Goal: Task Accomplishment & Management: Manage account settings

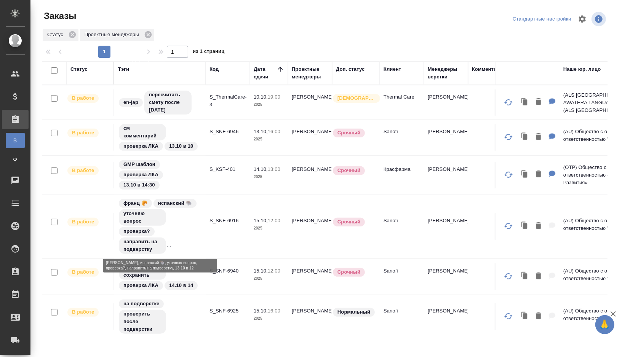
scroll to position [182, 0]
click at [213, 145] on td "S_SNF-6946" at bounding box center [228, 137] width 44 height 27
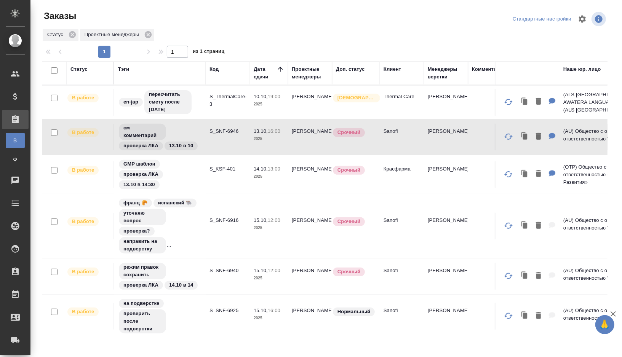
click at [213, 145] on td "S_SNF-6946" at bounding box center [228, 137] width 44 height 27
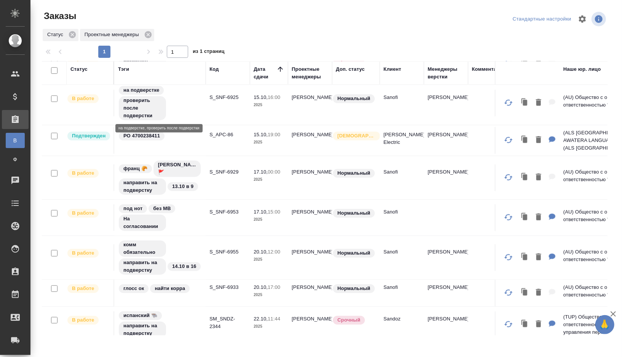
scroll to position [0, 0]
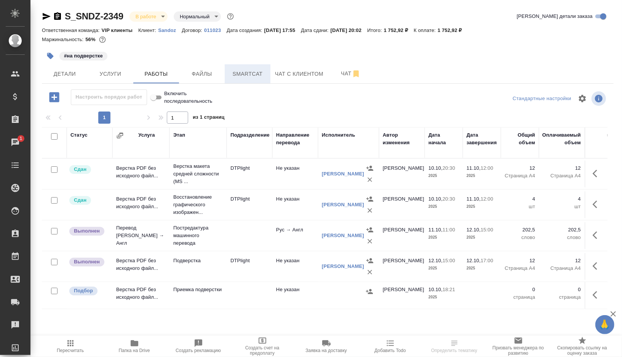
click at [253, 70] on span "Smartcat" at bounding box center [247, 74] width 37 height 10
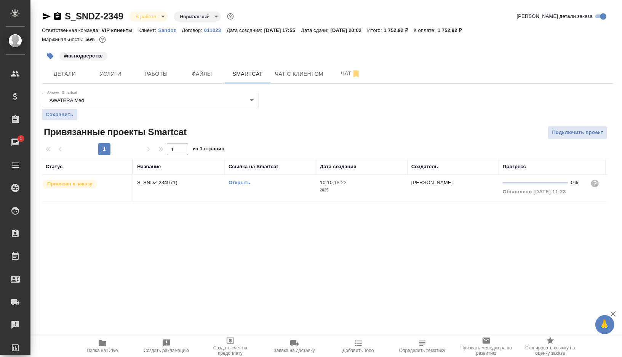
click at [277, 193] on td "Открыть" at bounding box center [270, 188] width 91 height 27
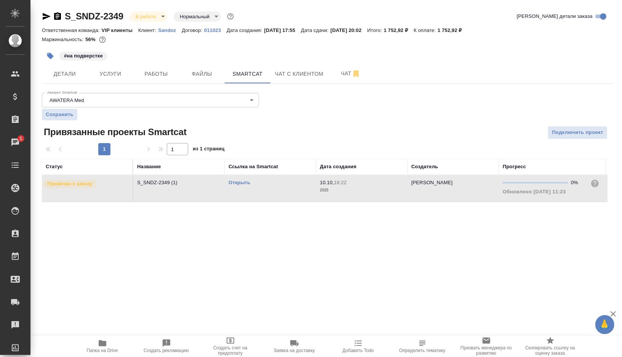
click at [277, 193] on td "Открыть" at bounding box center [270, 188] width 91 height 27
click at [155, 70] on span "Работы" at bounding box center [156, 74] width 37 height 10
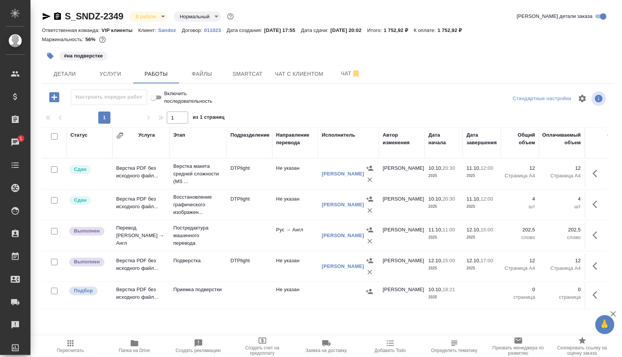
click at [268, 268] on td "DTPlight" at bounding box center [250, 266] width 46 height 27
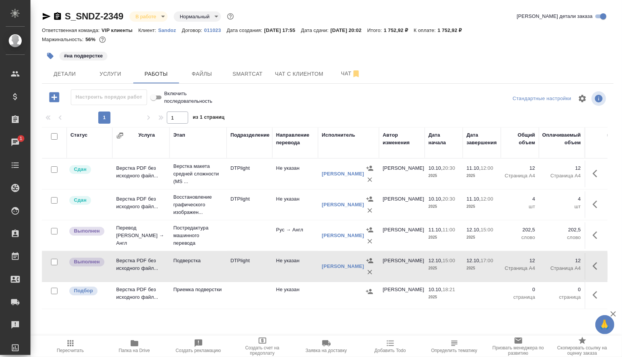
click at [268, 268] on td "DTPlight" at bounding box center [250, 266] width 46 height 27
click at [345, 76] on span "Чат" at bounding box center [351, 74] width 37 height 10
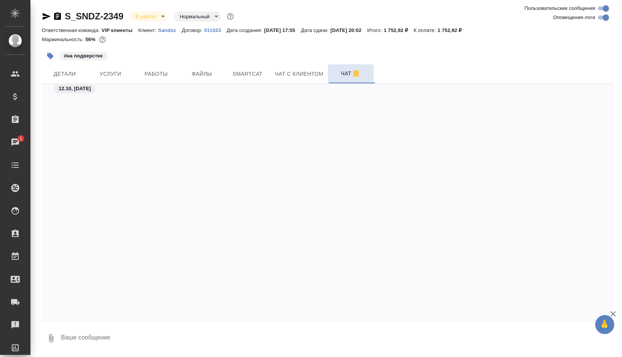
scroll to position [11398, 0]
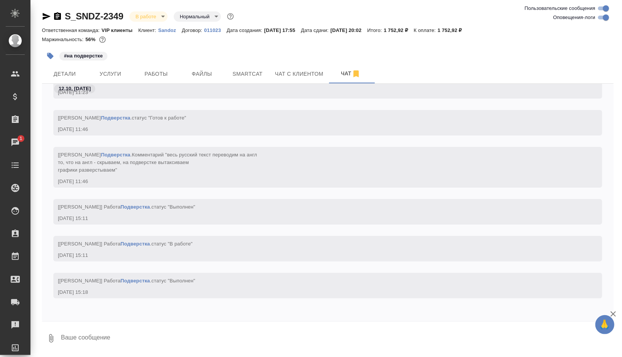
click at [90, 343] on textarea at bounding box center [337, 339] width 554 height 26
type textarea "@"
type textarea """
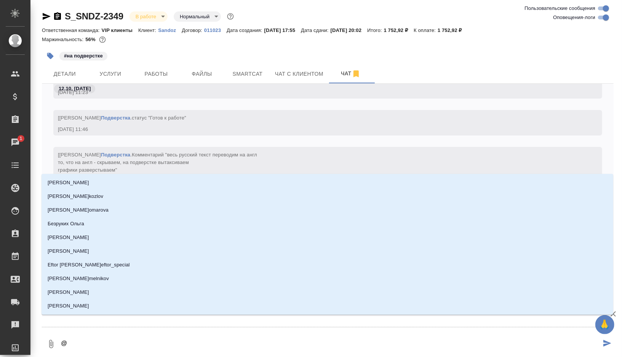
type textarea "@д"
type input "д"
type textarea "@ди"
type input "ди"
type textarea "@дил"
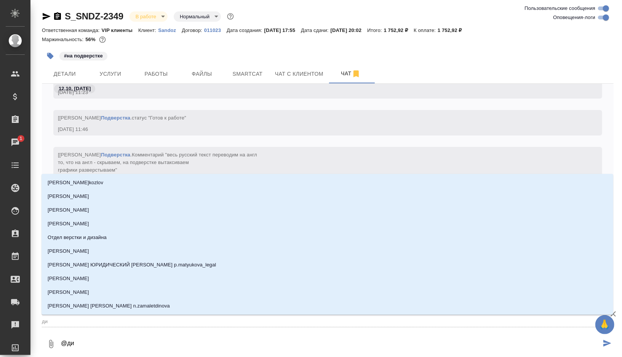
type input "дил"
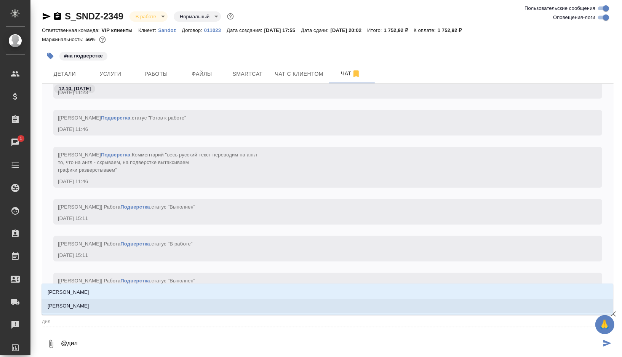
click at [89, 309] on p "[PERSON_NAME]" at bounding box center [69, 307] width 42 height 8
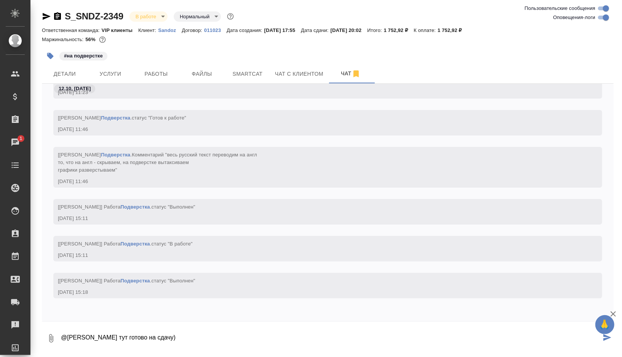
paste textarea "https://drive.awatera.com/apps/files/files/10679182?dir=/Shares/Sandoz/Orders/S…"
type textarea "@Сайдашева Диляра тут готово на сдачу) https://drive.awatera.com/apps/files/fil…"
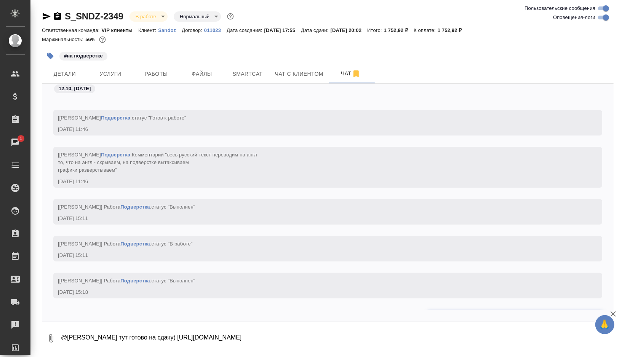
scroll to position [11435, 0]
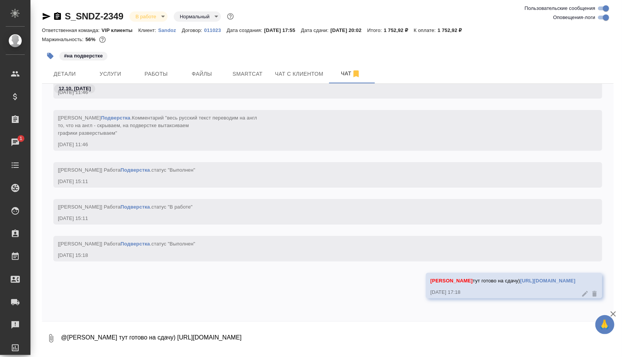
click at [50, 61] on button "button" at bounding box center [50, 56] width 17 height 17
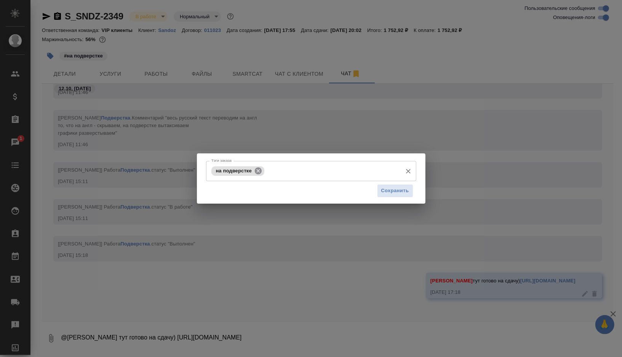
click at [259, 168] on icon at bounding box center [258, 170] width 7 height 7
click at [402, 193] on span "Сохранить" at bounding box center [395, 191] width 28 height 9
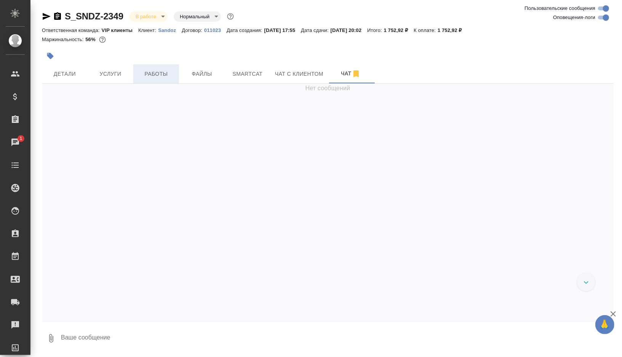
click at [151, 70] on span "Работы" at bounding box center [156, 74] width 37 height 10
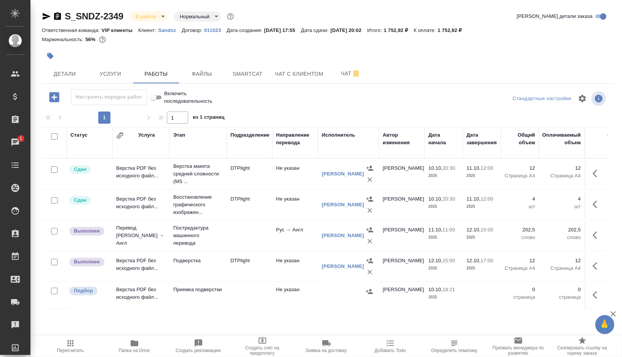
click at [54, 291] on input "checkbox" at bounding box center [54, 291] width 6 height 6
checkbox input "true"
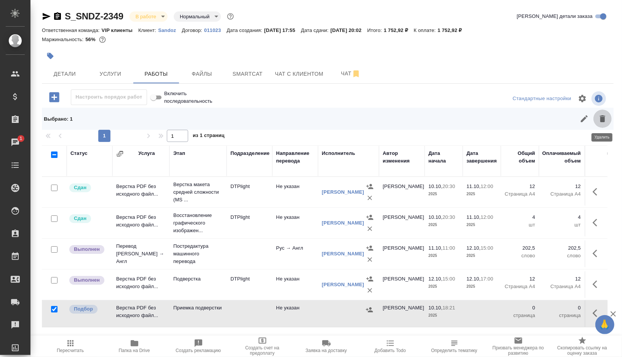
click at [604, 121] on icon "button" at bounding box center [602, 118] width 5 height 7
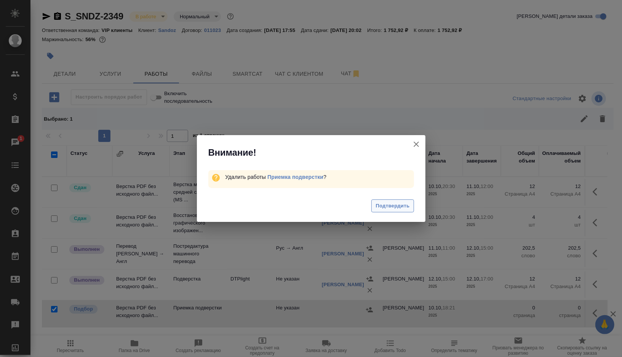
click at [388, 205] on span "Подтвердить" at bounding box center [393, 206] width 34 height 9
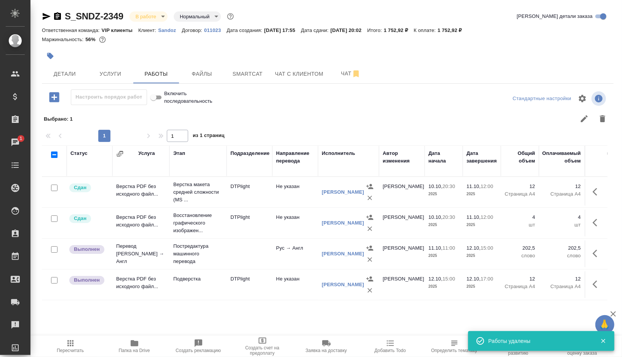
click at [166, 20] on div "В работе inProgress" at bounding box center [149, 16] width 38 height 10
click at [159, 18] on body "🙏 .cls-1 fill:#fff; AWATERA Gorshkova Valentina Клиенты Спецификации Заказы 1 Ч…" at bounding box center [311, 178] width 622 height 357
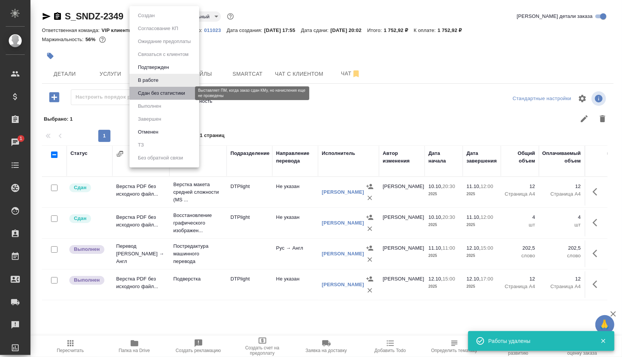
click at [147, 96] on button "Сдан без статистики" at bounding box center [162, 93] width 52 height 8
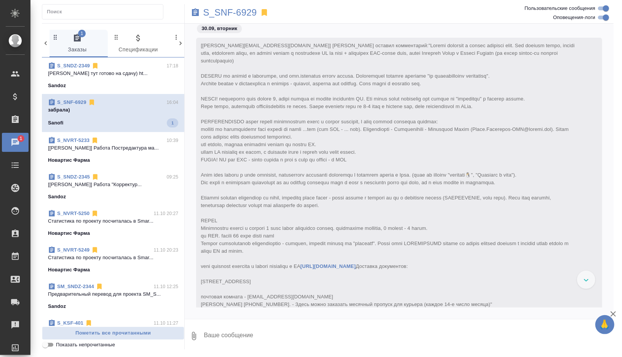
scroll to position [36708, 0]
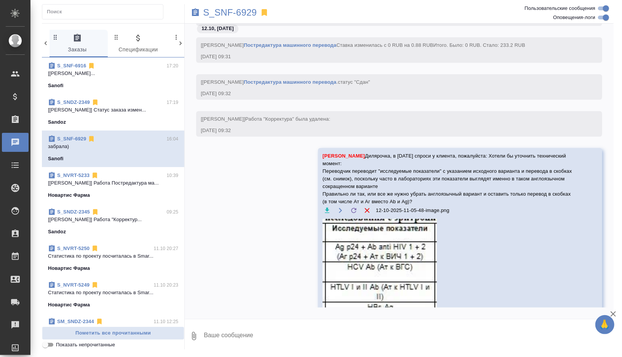
click at [123, 92] on div "S_SNF-6916 17:20 [Мартынова Александра] Работа Постредак... Sanofi" at bounding box center [113, 76] width 143 height 37
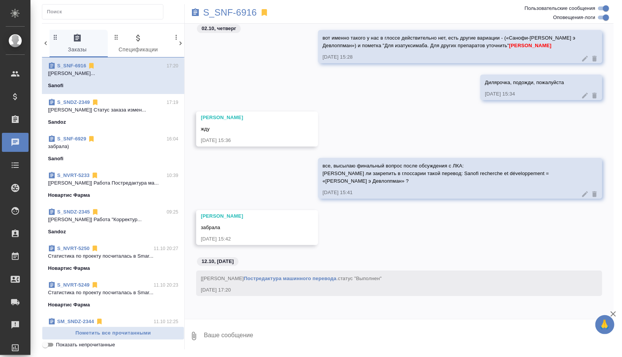
scroll to position [41500, 0]
click at [224, 16] on p "S_SNF-6916" at bounding box center [230, 13] width 54 height 8
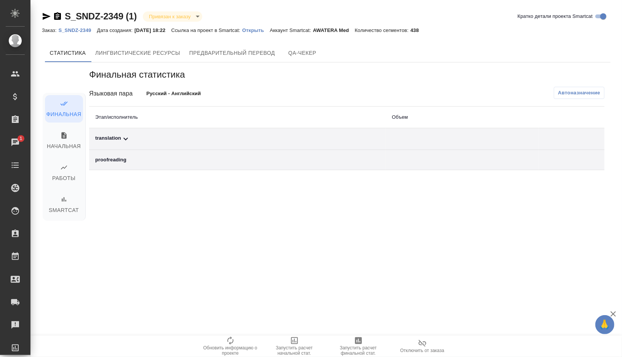
click at [150, 136] on div "translation" at bounding box center [237, 139] width 285 height 9
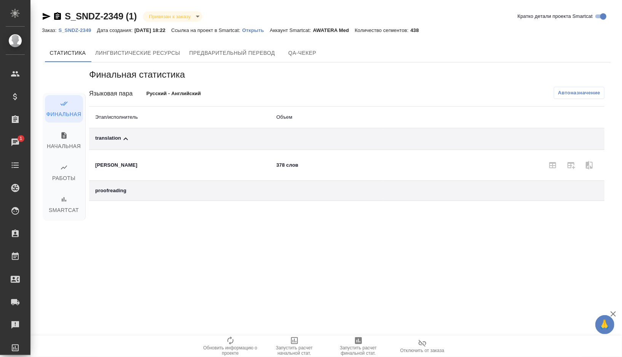
click at [570, 90] on span "Автоназначение" at bounding box center [579, 93] width 42 height 8
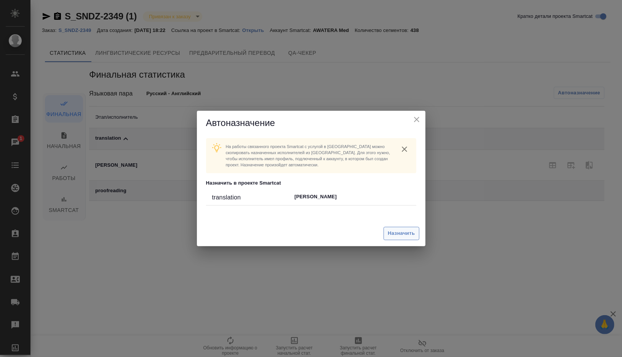
click at [395, 237] on span "Назначить" at bounding box center [401, 233] width 27 height 9
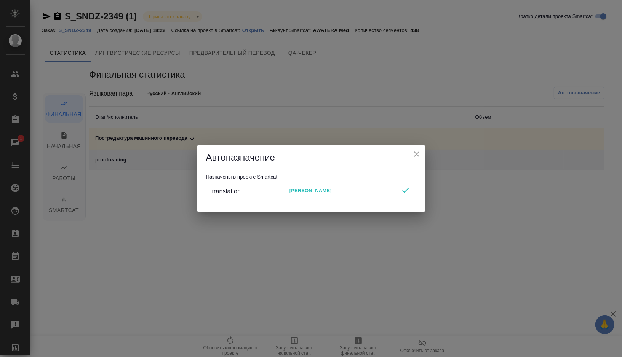
click at [418, 152] on icon "close" at bounding box center [416, 154] width 9 height 9
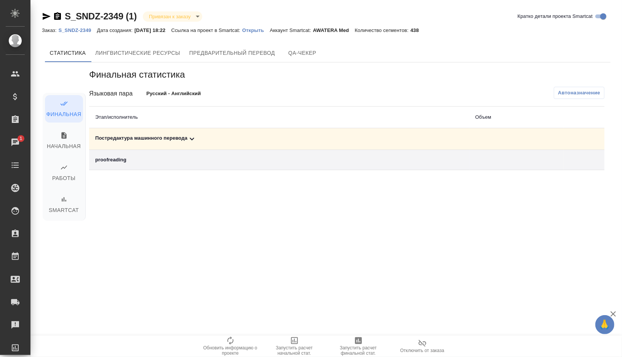
click at [210, 143] on div "Постредактура машинного перевода" at bounding box center [279, 139] width 368 height 9
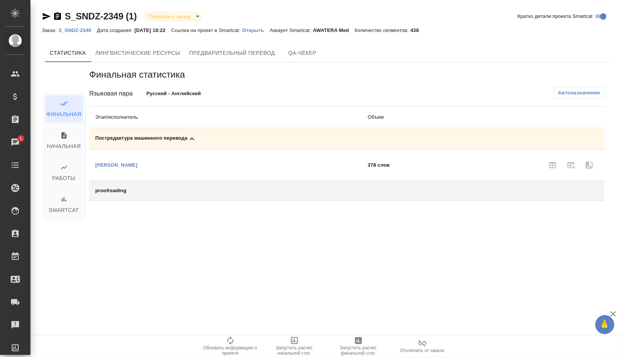
click at [360, 344] on icon "button" at bounding box center [358, 340] width 9 height 9
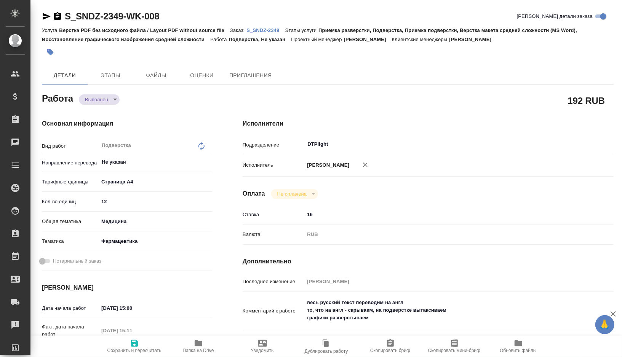
type textarea "x"
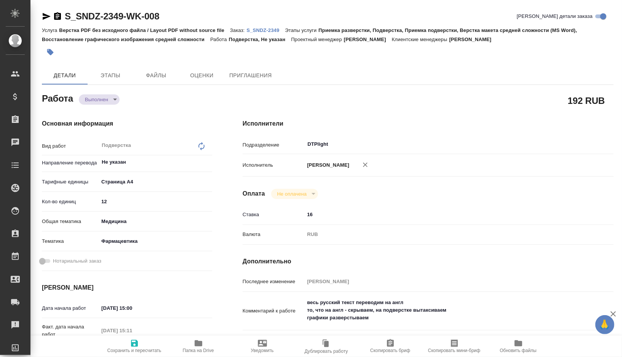
type textarea "x"
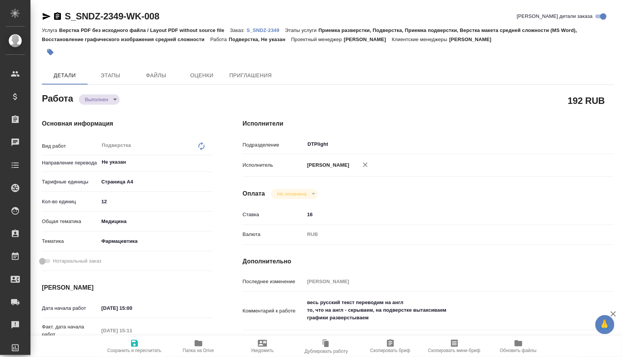
type textarea "x"
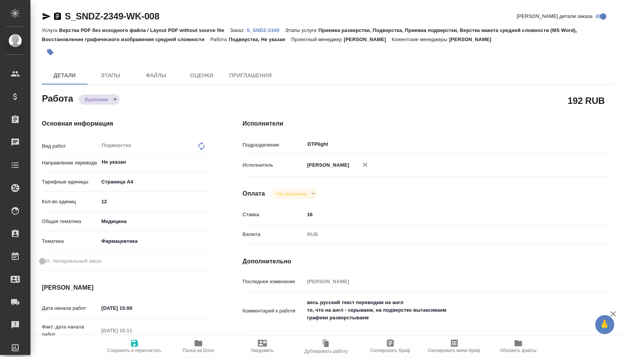
type textarea "x"
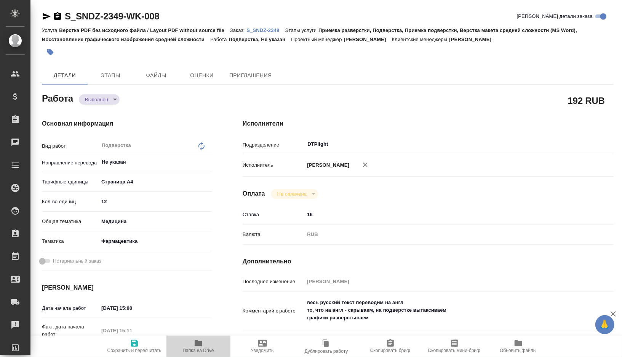
click at [202, 347] on icon "button" at bounding box center [198, 343] width 9 height 9
type textarea "x"
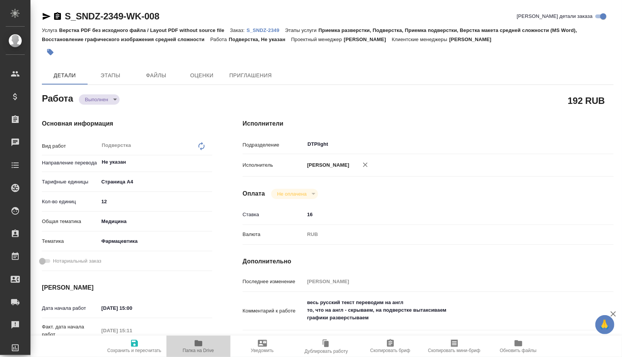
type textarea "x"
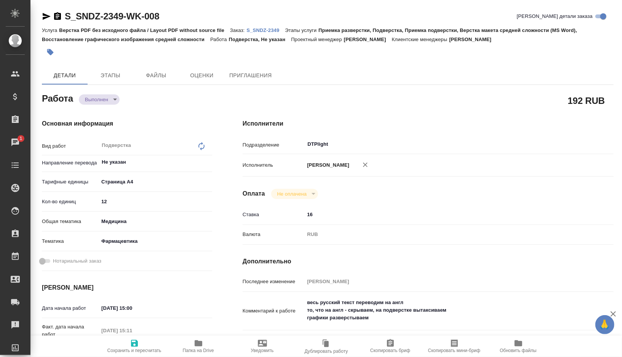
type textarea "x"
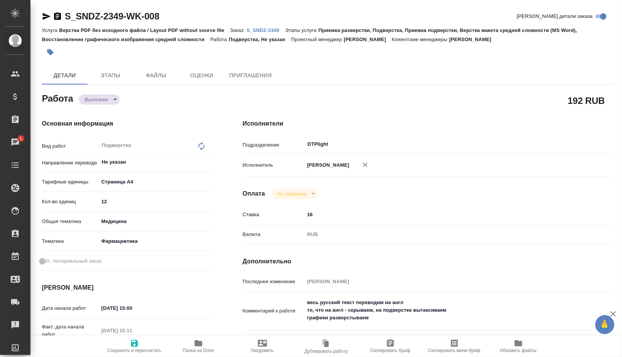
type textarea "x"
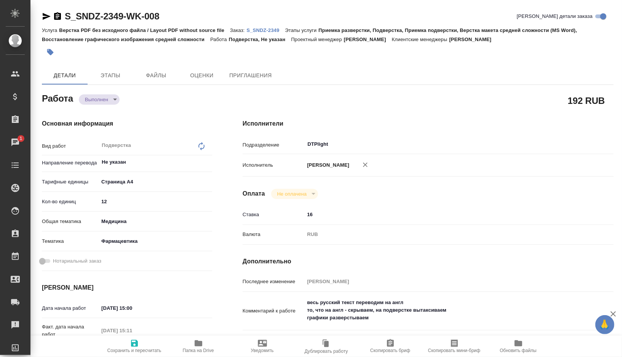
type textarea "x"
click at [199, 346] on icon "button" at bounding box center [199, 344] width 8 height 6
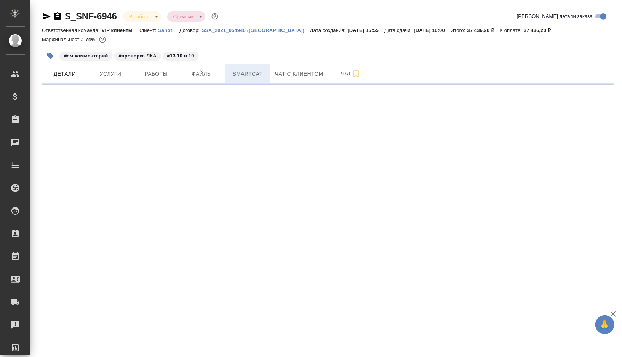
click at [240, 81] on button "Smartcat" at bounding box center [248, 73] width 46 height 19
select select "RU"
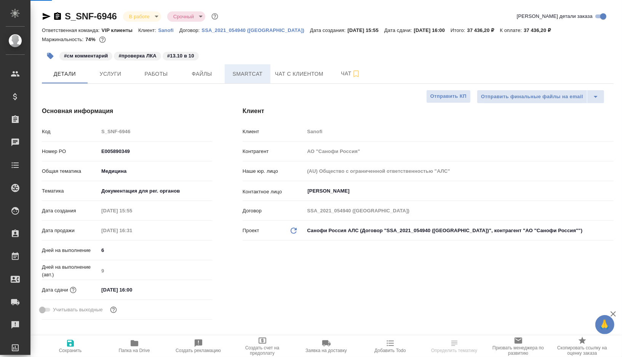
type textarea "x"
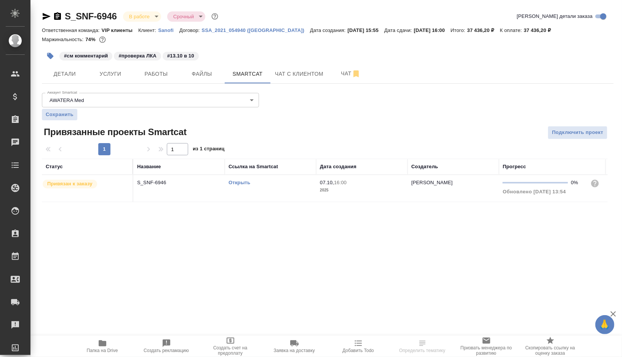
click at [238, 181] on link "Открыть" at bounding box center [240, 183] width 22 height 6
click at [56, 18] on icon "button" at bounding box center [57, 16] width 9 height 9
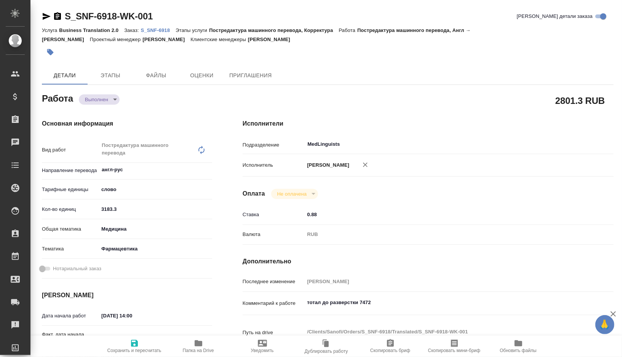
type textarea "x"
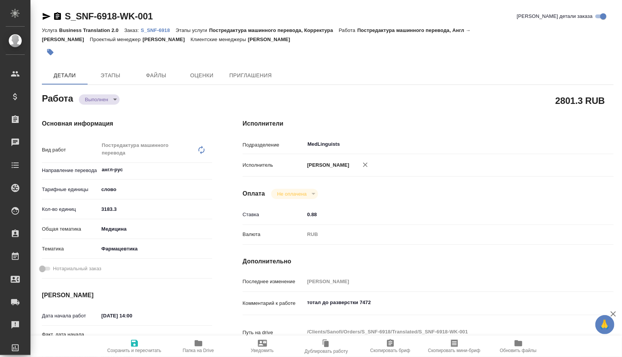
type textarea "x"
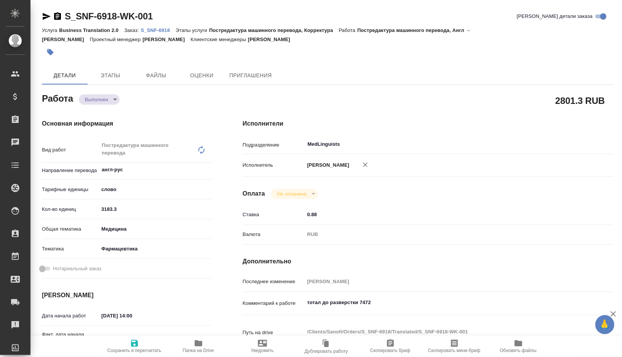
type textarea "x"
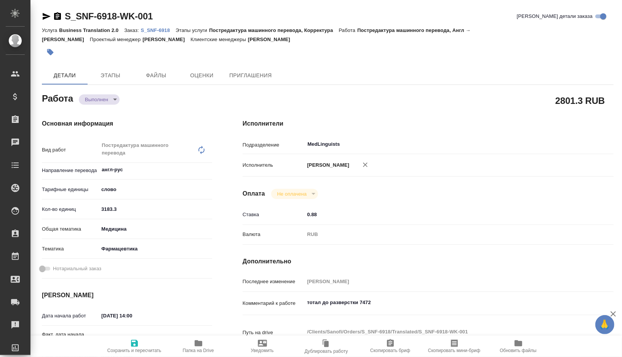
type textarea "x"
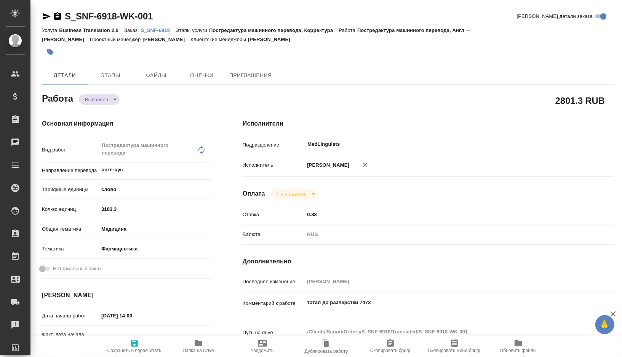
type textarea "x"
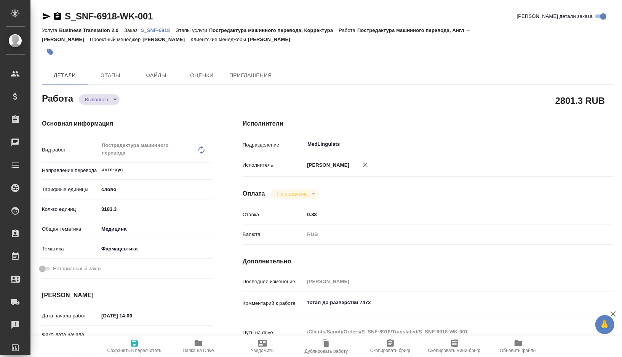
type textarea "x"
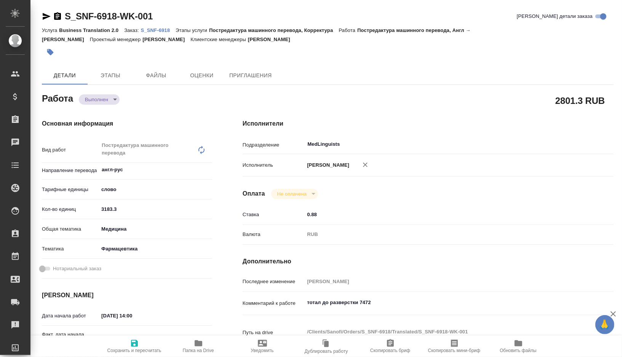
type textarea "x"
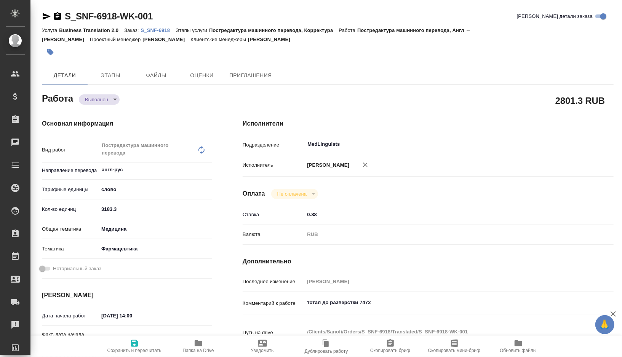
click at [160, 30] on p "S_SNF-6918" at bounding box center [158, 30] width 35 height 6
type textarea "x"
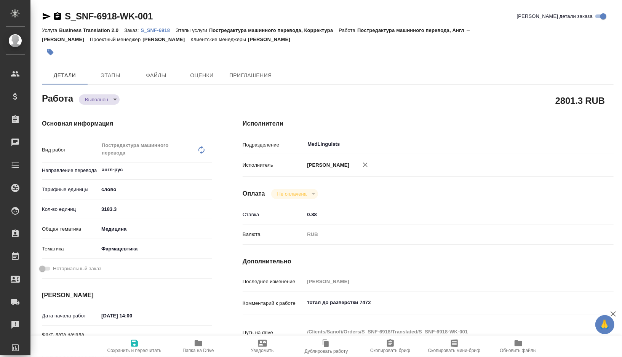
type textarea "x"
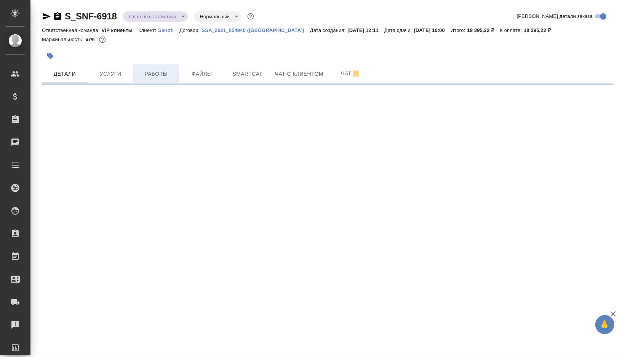
select select "RU"
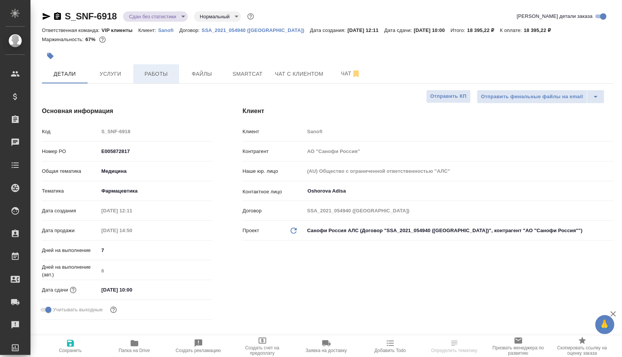
type textarea "x"
click at [149, 72] on span "Работы" at bounding box center [156, 74] width 37 height 10
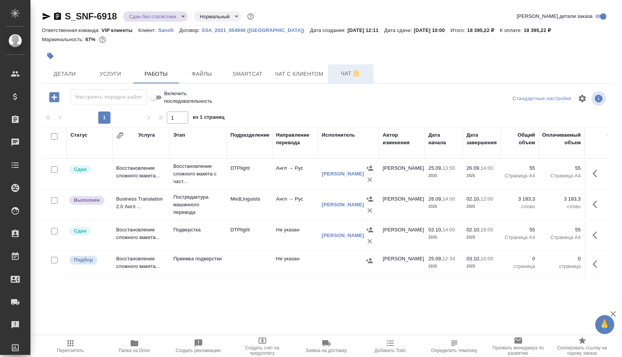
click at [338, 82] on button "Чат" at bounding box center [351, 73] width 46 height 19
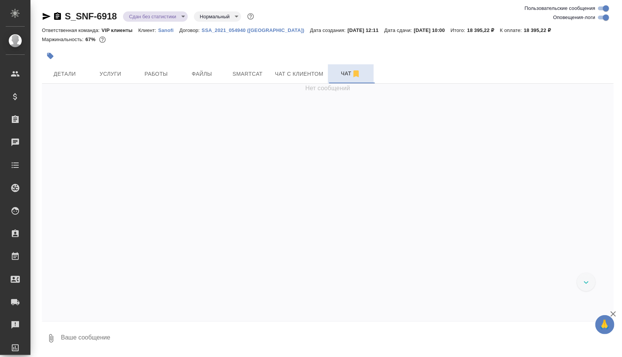
scroll to position [20721, 0]
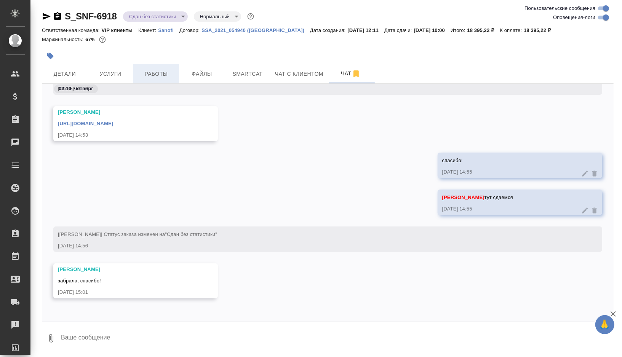
click at [166, 78] on span "Работы" at bounding box center [156, 74] width 37 height 10
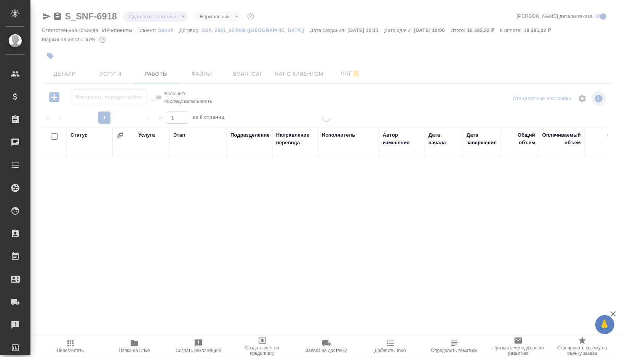
click at [136, 347] on icon "button" at bounding box center [134, 343] width 9 height 9
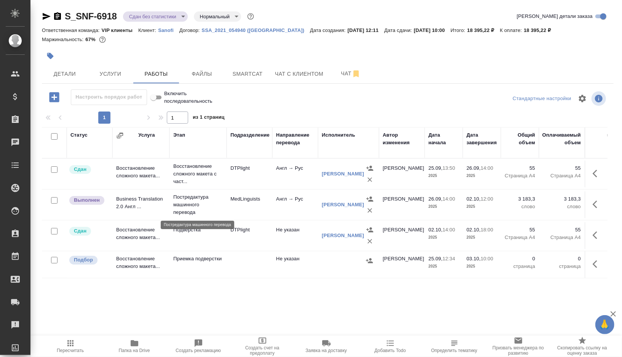
click at [230, 207] on td "MedLinguists" at bounding box center [250, 205] width 46 height 27
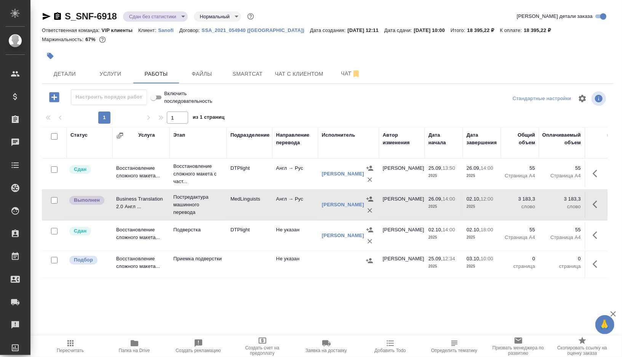
click at [230, 207] on td "MedLinguists" at bounding box center [250, 205] width 46 height 27
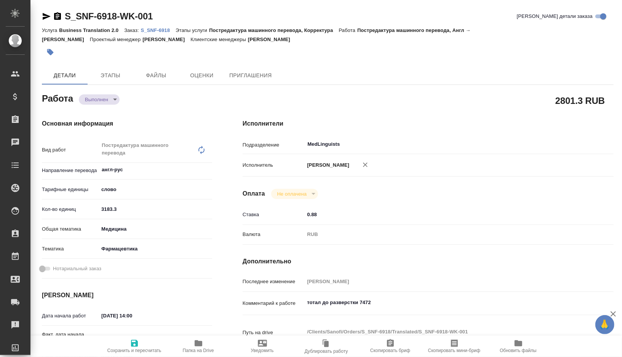
type textarea "x"
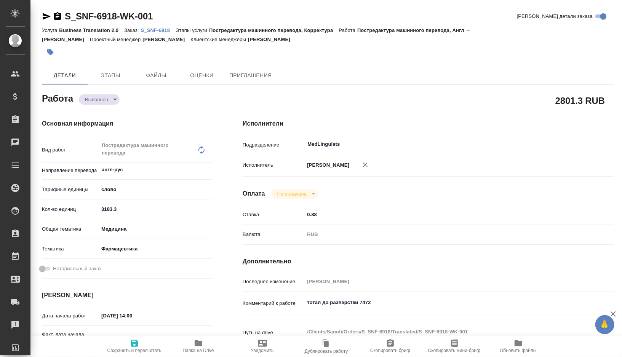
type textarea "x"
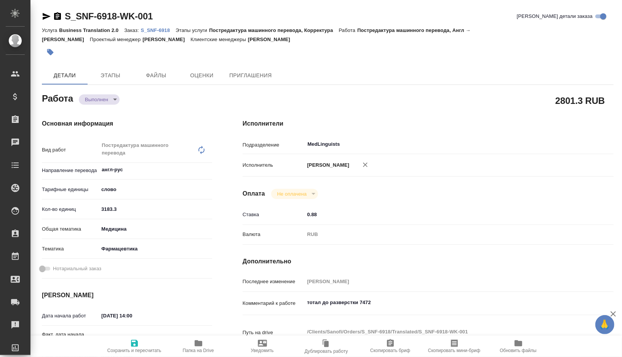
type textarea "x"
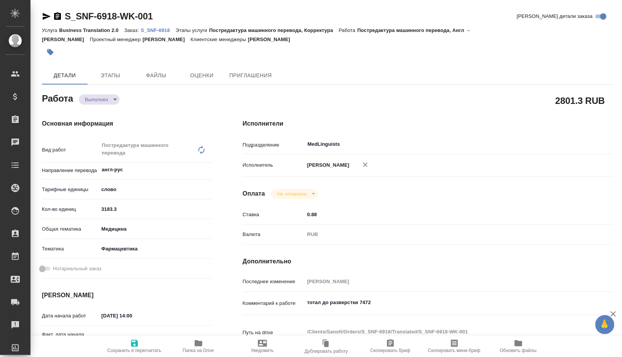
type textarea "x"
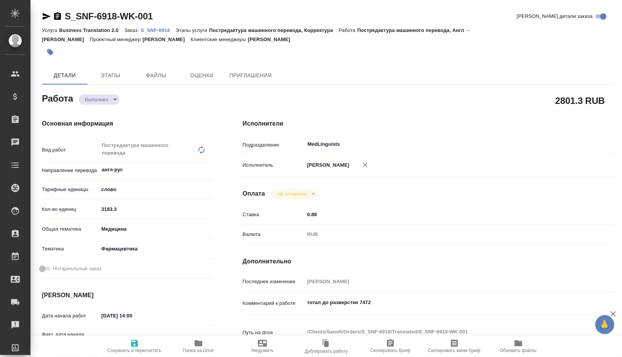
type textarea "x"
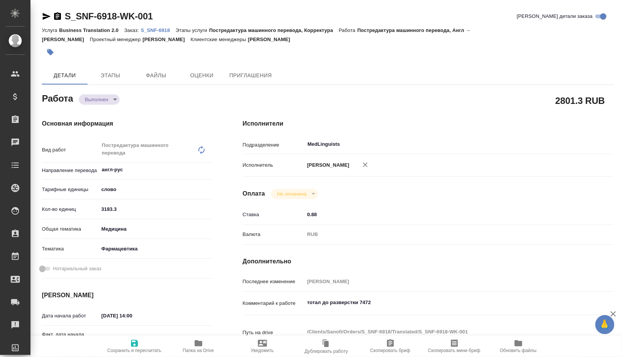
click at [198, 351] on span "Папка на Drive" at bounding box center [198, 350] width 31 height 5
type textarea "x"
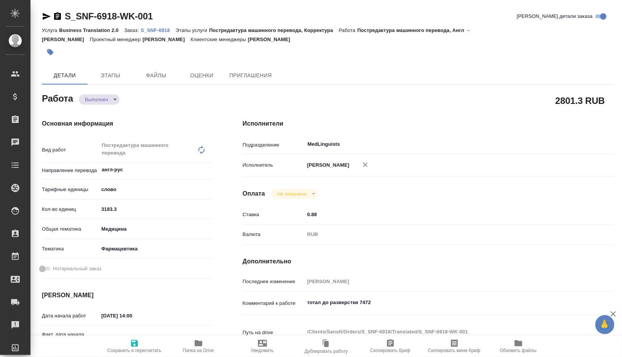
type textarea "x"
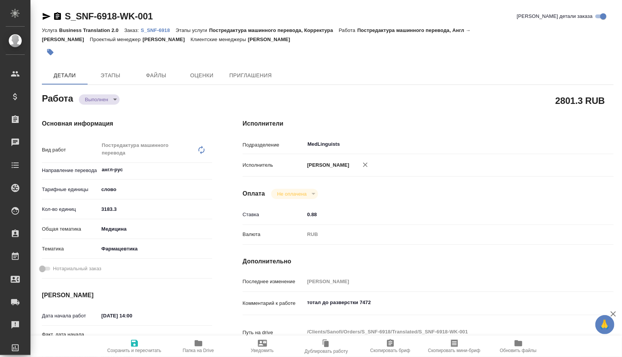
type textarea "x"
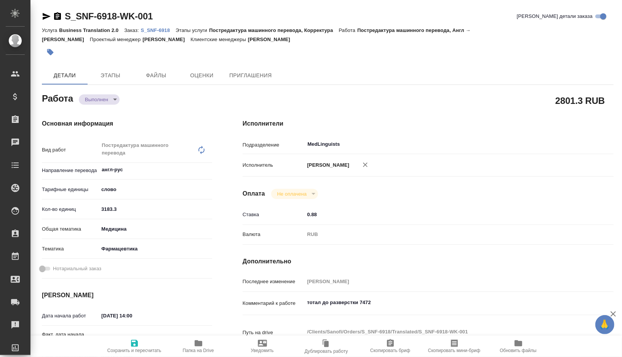
type textarea "x"
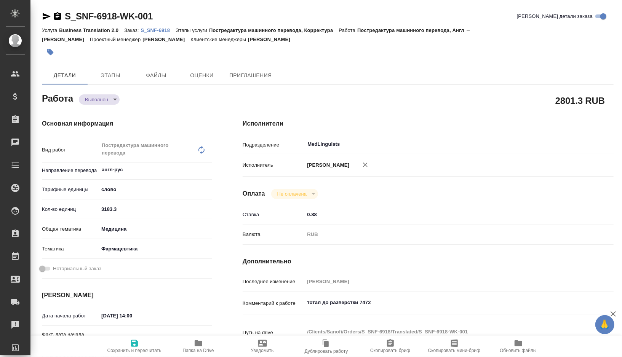
type textarea "x"
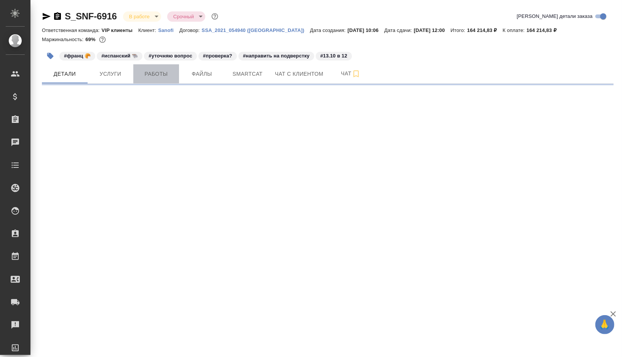
click at [157, 78] on span "Работы" at bounding box center [156, 74] width 37 height 10
select select "RU"
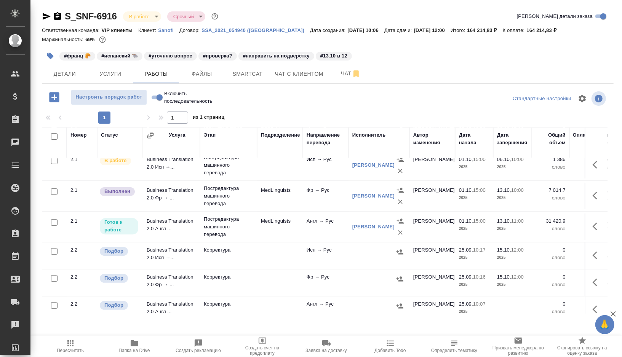
scroll to position [101, 0]
click at [288, 203] on td "MedLinguists" at bounding box center [280, 196] width 46 height 27
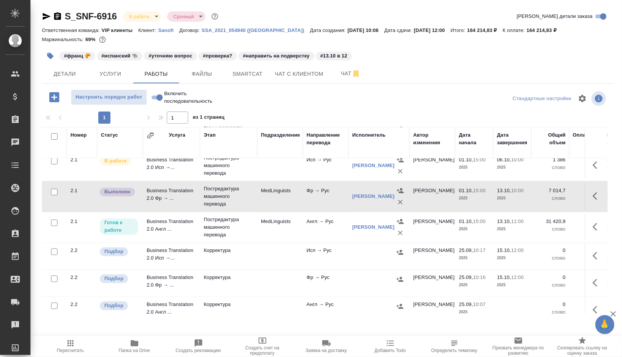
click at [288, 203] on td "MedLinguists" at bounding box center [280, 196] width 46 height 27
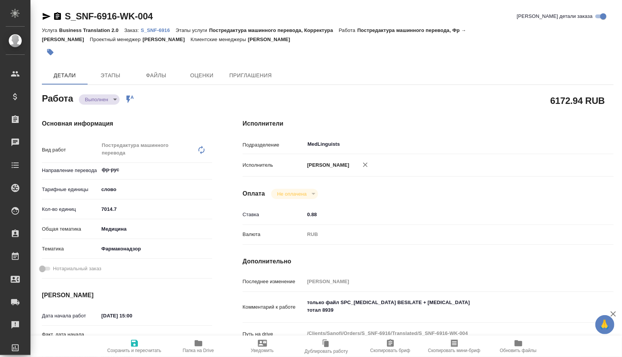
type textarea "x"
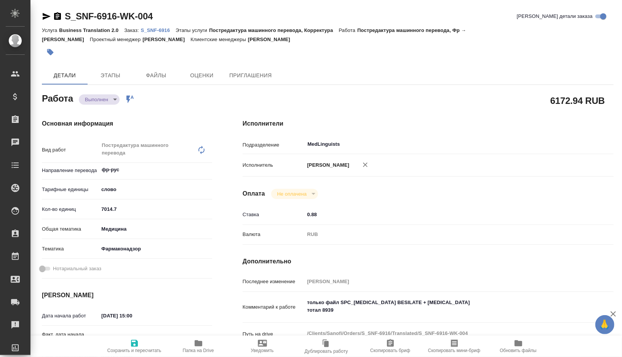
type textarea "x"
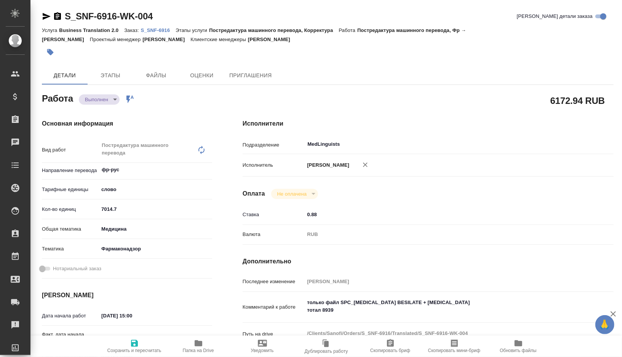
type textarea "x"
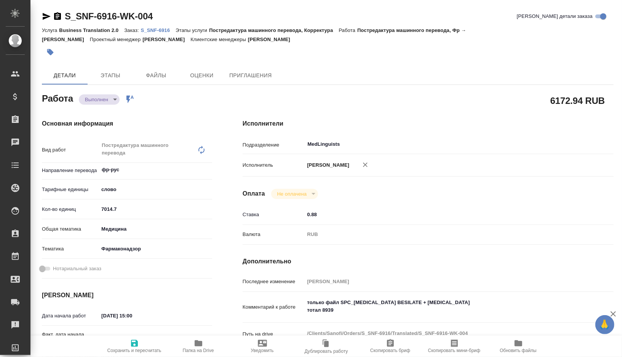
type textarea "x"
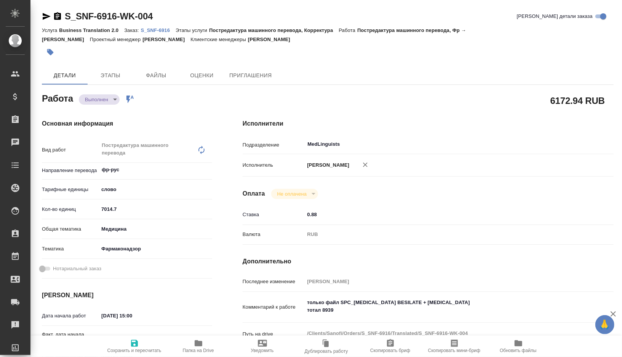
type textarea "x"
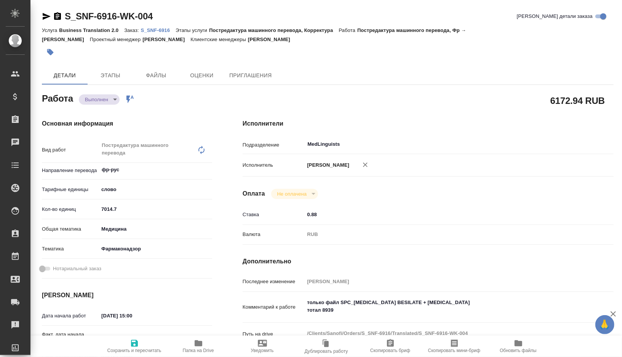
type textarea "x"
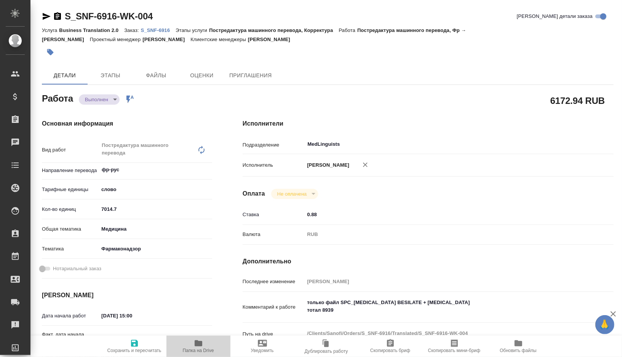
click at [198, 351] on span "Папка на Drive" at bounding box center [198, 350] width 31 height 5
type textarea "x"
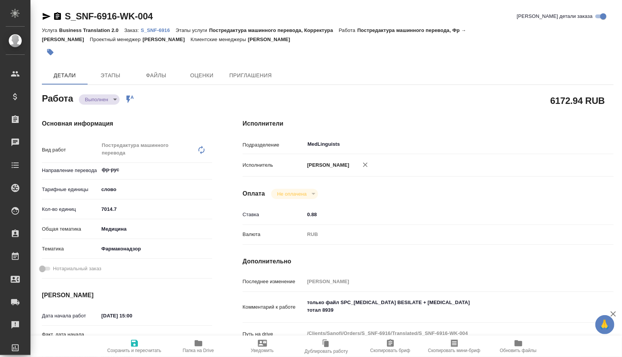
type textarea "x"
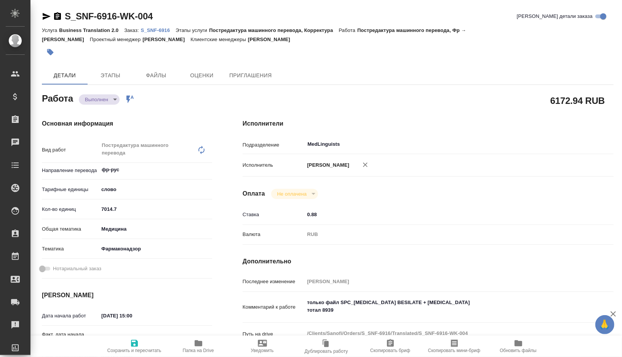
type textarea "x"
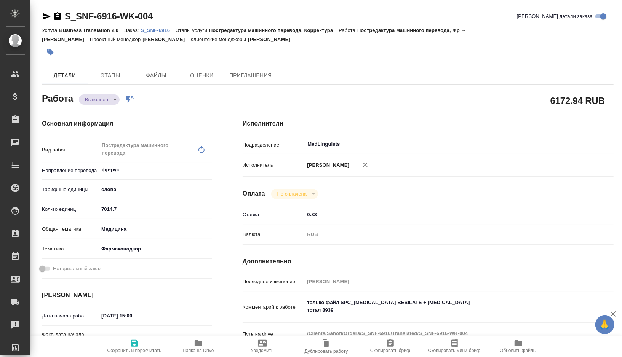
type textarea "x"
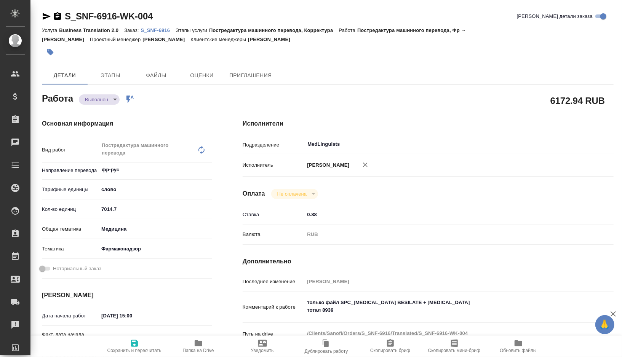
type textarea "x"
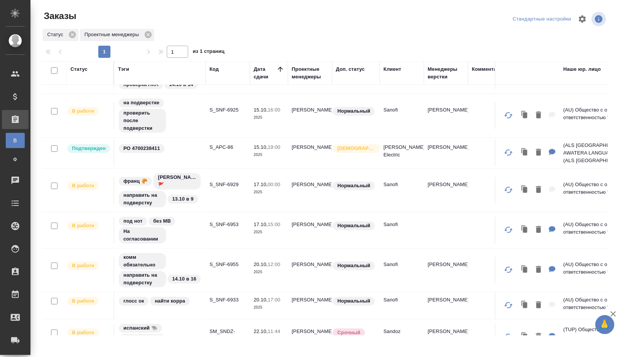
scroll to position [396, 0]
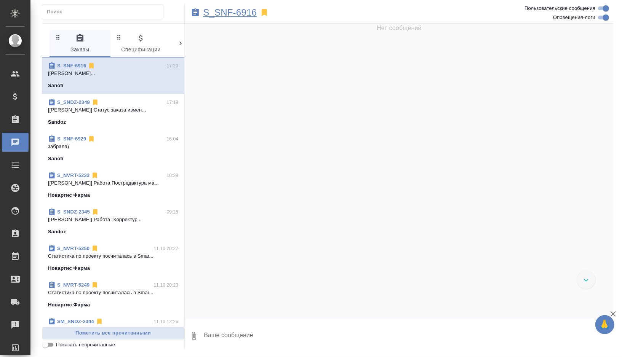
click at [239, 12] on p "S_SNF-6916" at bounding box center [230, 13] width 54 height 8
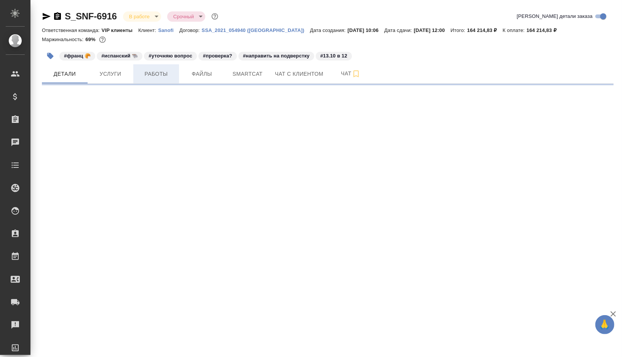
select select "RU"
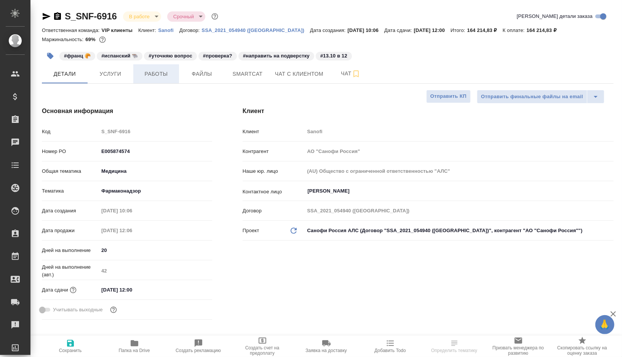
click at [163, 76] on span "Работы" at bounding box center [156, 74] width 37 height 10
type textarea "x"
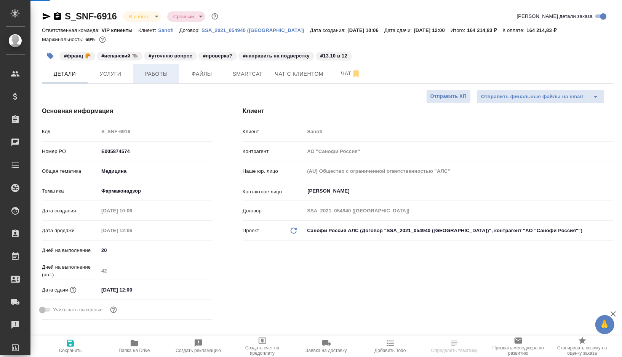
type textarea "x"
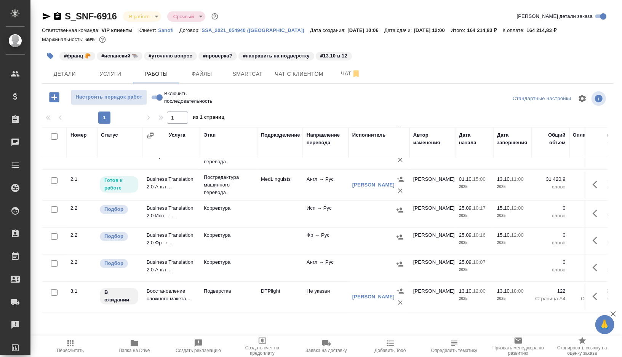
scroll to position [201, 0]
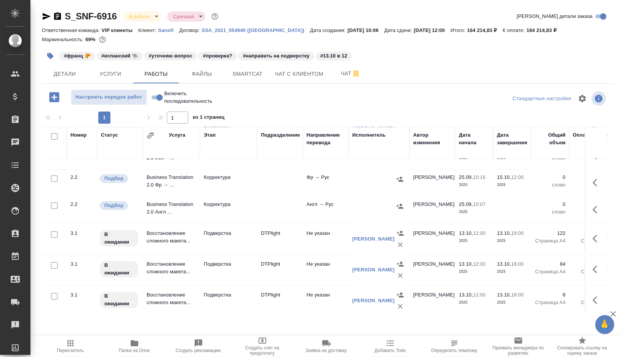
click at [253, 246] on td "Подверстка" at bounding box center [228, 239] width 57 height 27
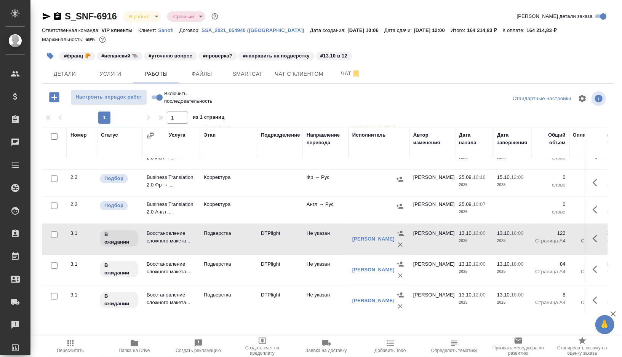
click at [253, 246] on td "Подверстка" at bounding box center [228, 239] width 57 height 27
click at [248, 275] on td "Подверстка" at bounding box center [228, 270] width 57 height 27
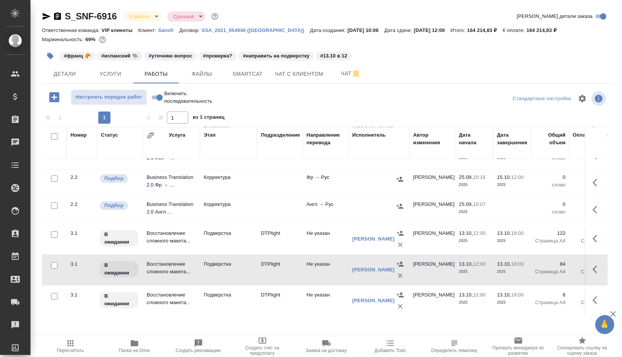
click at [248, 275] on td "Подверстка" at bounding box center [228, 270] width 57 height 27
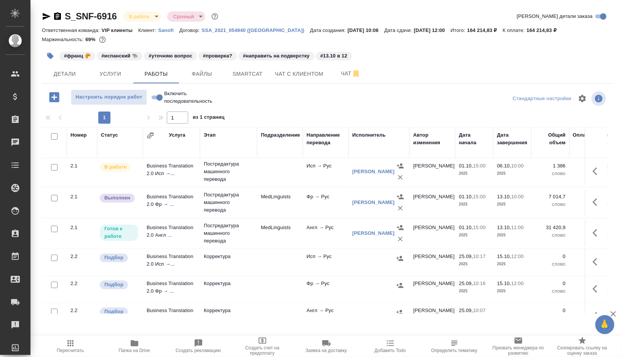
scroll to position [94, 0]
click at [247, 78] on span "Smartcat" at bounding box center [247, 74] width 37 height 10
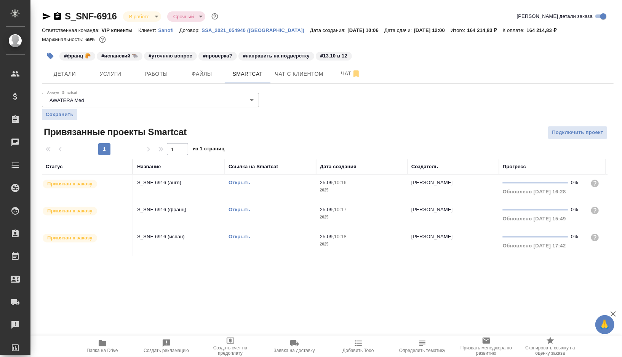
click at [241, 209] on link "Открыть" at bounding box center [240, 210] width 22 height 6
click at [235, 235] on link "Открыть" at bounding box center [240, 237] width 22 height 6
click at [160, 76] on span "Работы" at bounding box center [156, 74] width 37 height 10
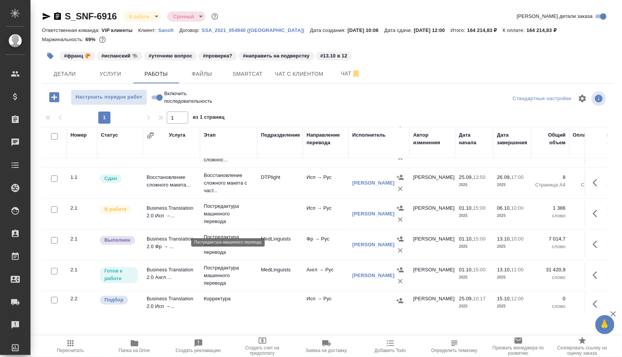
scroll to position [58, 0]
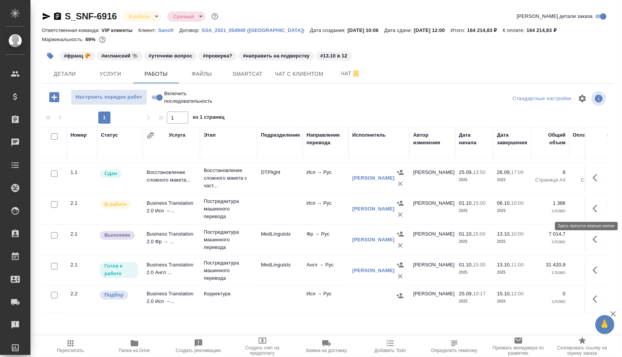
click at [594, 206] on icon "button" at bounding box center [597, 208] width 9 height 9
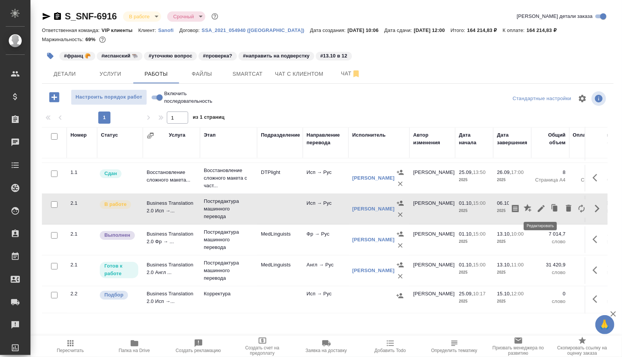
click at [544, 210] on icon "button" at bounding box center [541, 208] width 9 height 9
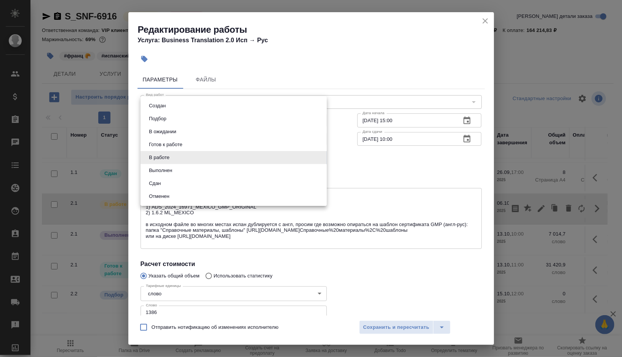
click at [213, 159] on body "🙏 .cls-1 fill:#fff; AWATERA Gorshkova Valentina Клиенты Спецификации Заказы 0 Ч…" at bounding box center [311, 178] width 622 height 357
click at [190, 173] on li "Выполнен" at bounding box center [234, 170] width 186 height 13
type input "completed"
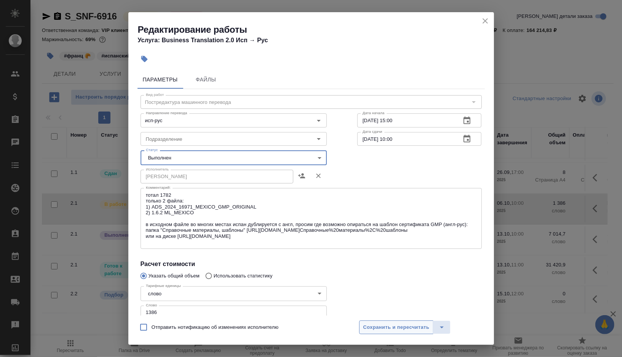
click at [373, 327] on span "Сохранить и пересчитать" at bounding box center [396, 327] width 66 height 9
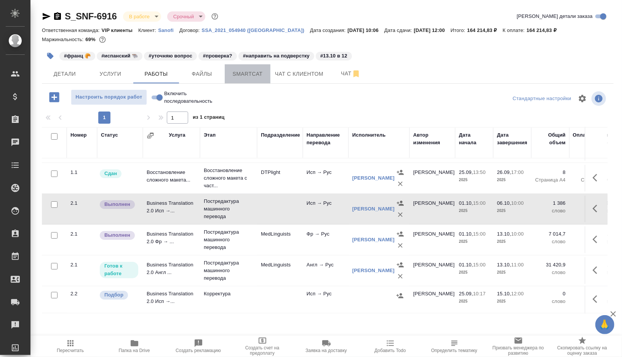
click at [255, 72] on span "Smartcat" at bounding box center [247, 74] width 37 height 10
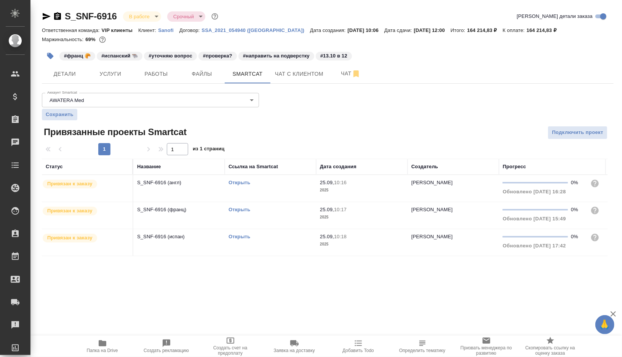
click at [242, 236] on link "Открыть" at bounding box center [240, 237] width 22 height 6
click at [160, 72] on span "Работы" at bounding box center [156, 74] width 37 height 10
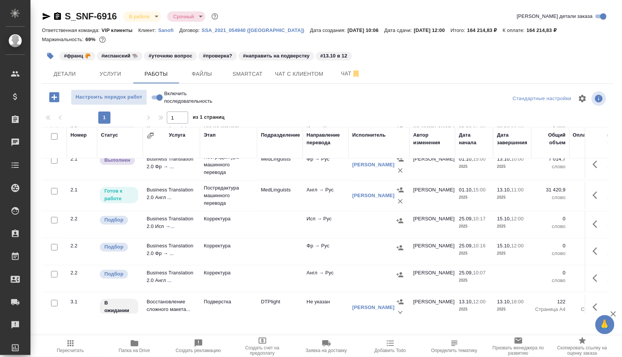
scroll to position [134, 0]
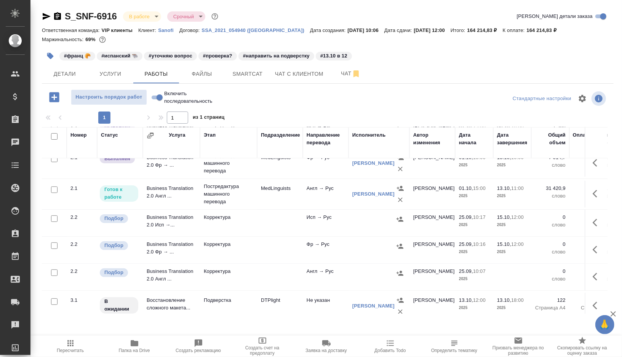
click at [254, 230] on td "Корректура" at bounding box center [228, 223] width 57 height 27
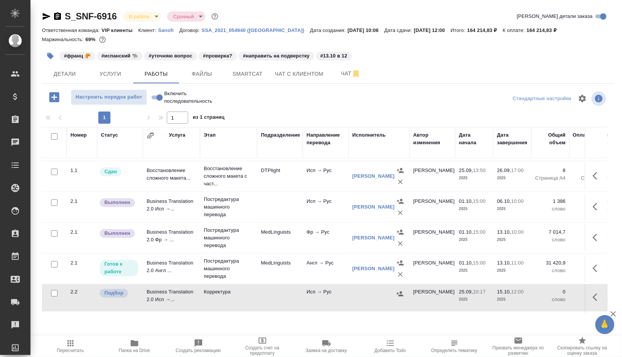
scroll to position [52, 0]
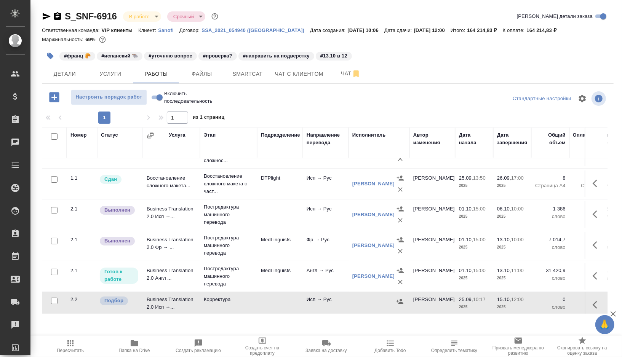
click at [274, 213] on td at bounding box center [280, 215] width 46 height 27
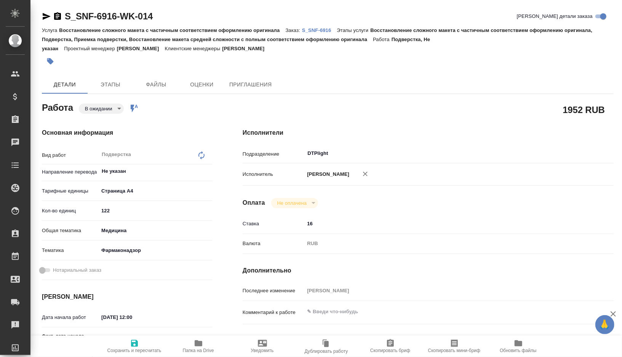
type textarea "x"
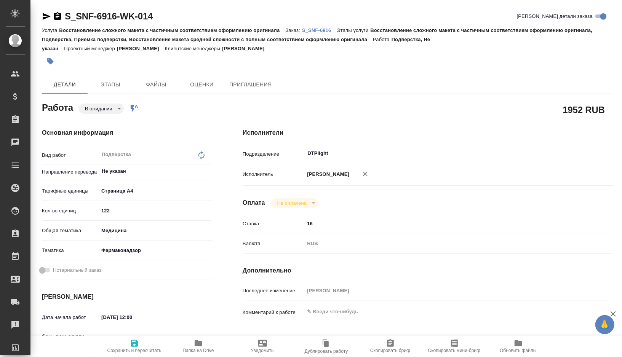
type textarea "x"
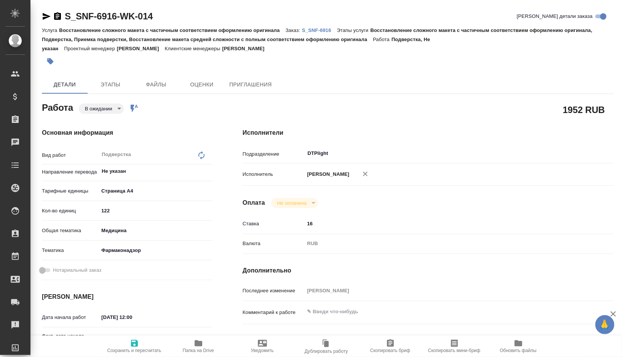
type textarea "x"
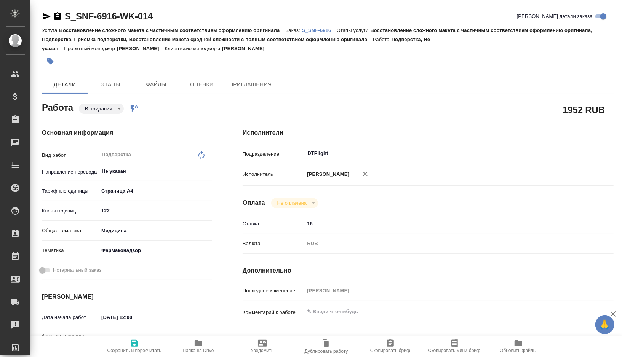
type textarea "x"
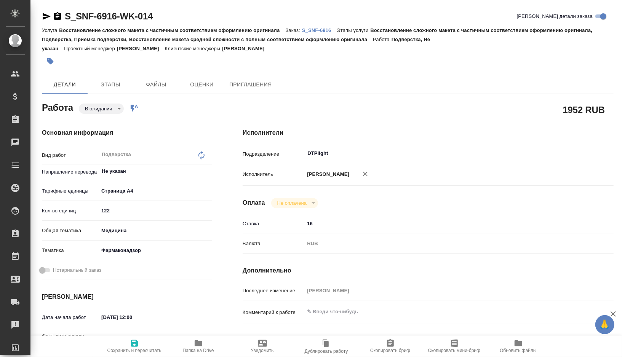
type textarea "x"
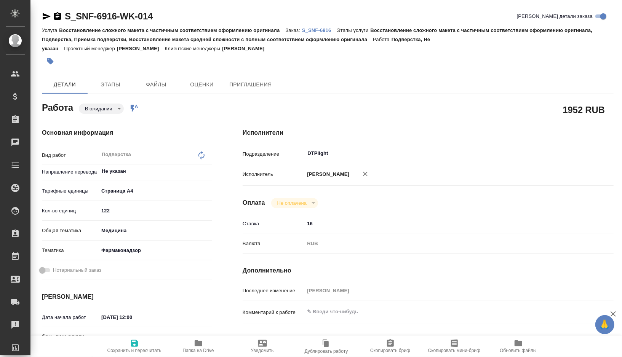
type textarea "x"
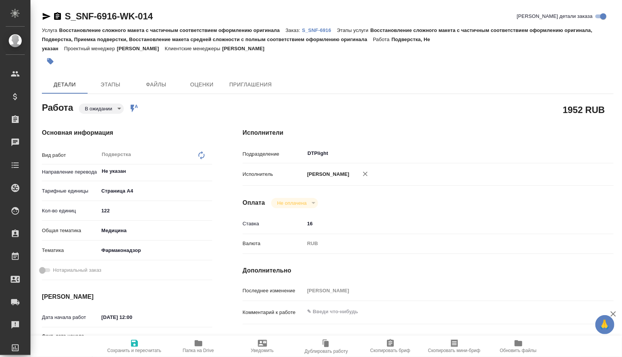
type textarea "x"
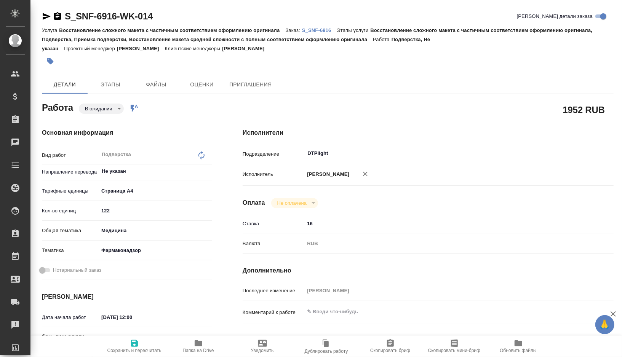
type textarea "x"
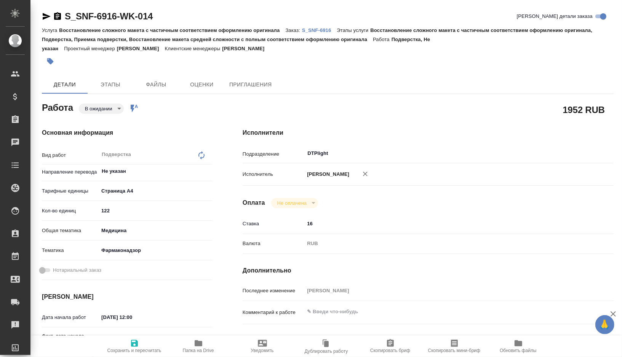
type textarea "x"
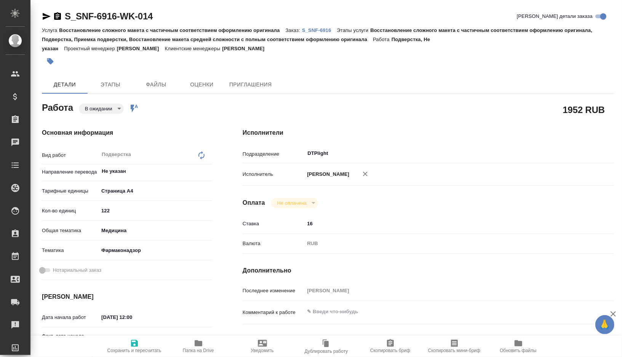
click at [198, 352] on span "Папка на Drive" at bounding box center [198, 350] width 31 height 5
click at [143, 83] on span "Файлы" at bounding box center [156, 85] width 37 height 10
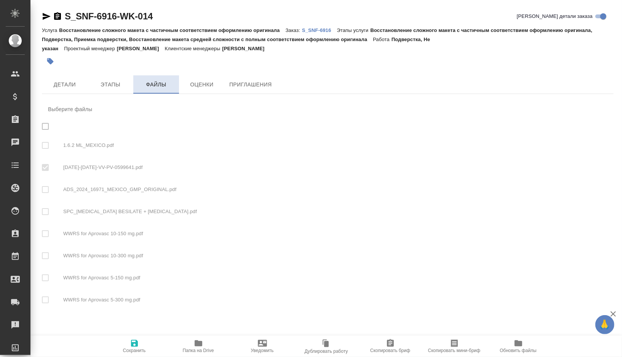
checkbox input "true"
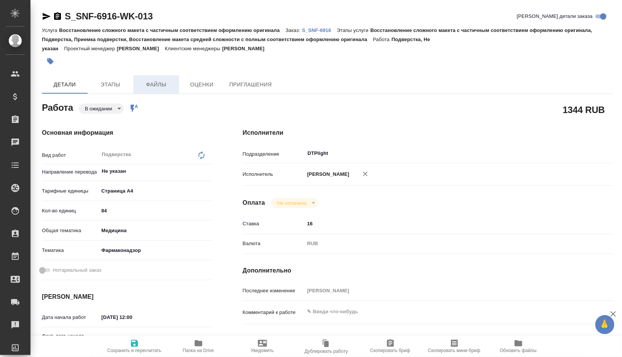
type textarea "x"
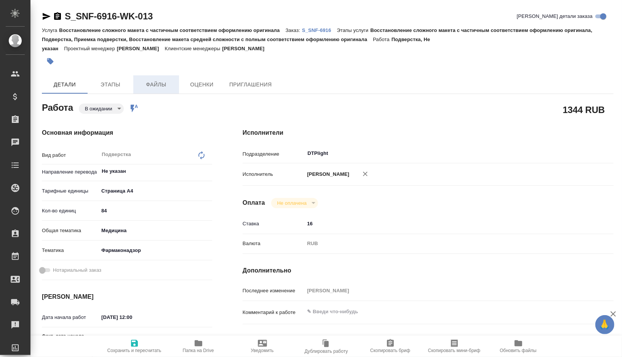
click at [163, 84] on span "Файлы" at bounding box center [156, 85] width 37 height 10
type textarea "x"
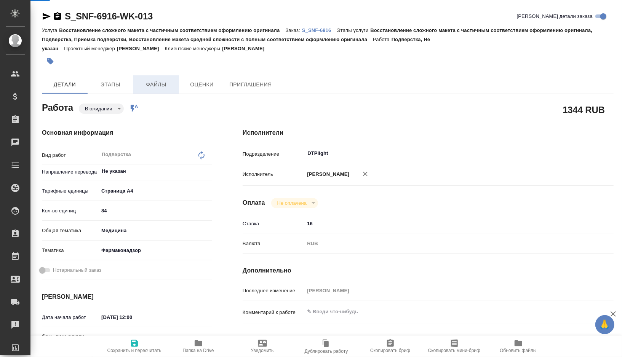
type textarea "x"
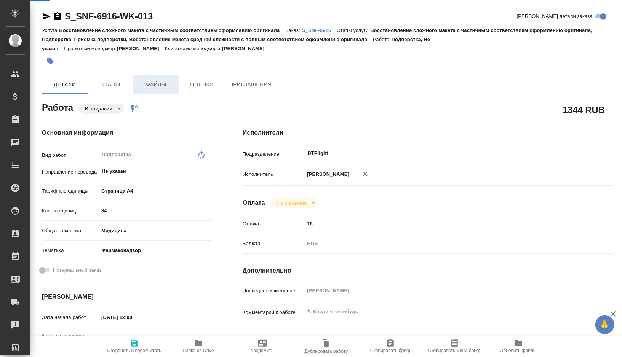
type textarea "x"
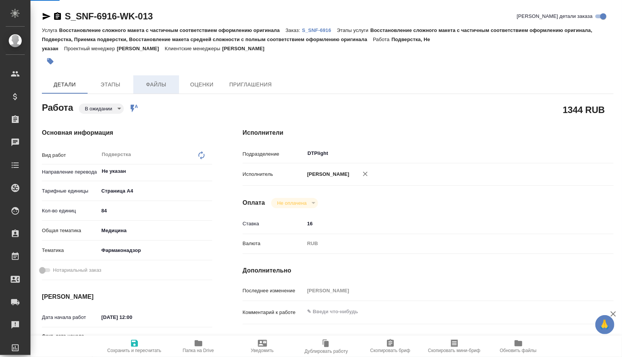
type textarea "x"
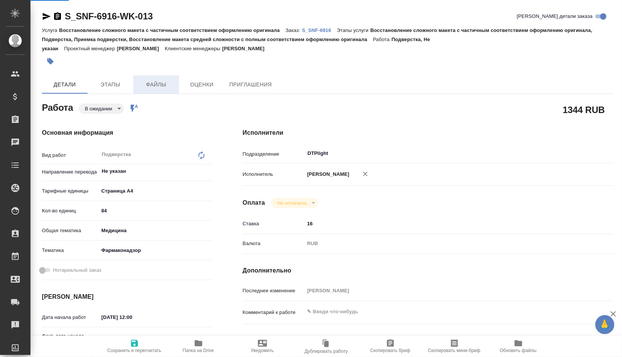
type textarea "x"
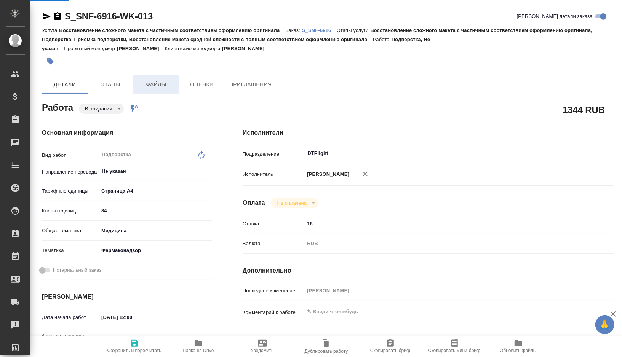
type textarea "x"
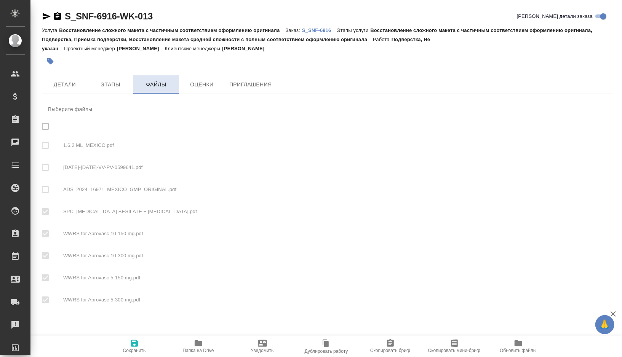
checkbox input "true"
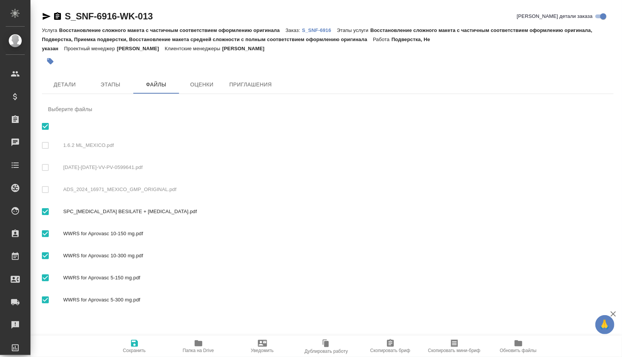
click at [582, 69] on div at bounding box center [328, 61] width 572 height 17
click at [418, 73] on div "S_SNF-6916-WK-013 Кратко детали заказа Услуга Восстановление сложного макета с …" at bounding box center [328, 167] width 580 height 334
click at [75, 88] on span "Детали" at bounding box center [64, 85] width 37 height 10
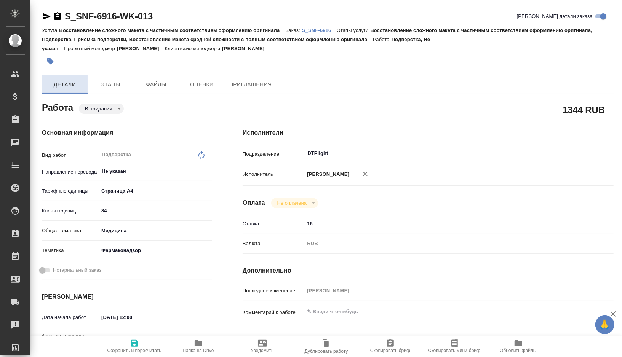
type textarea "x"
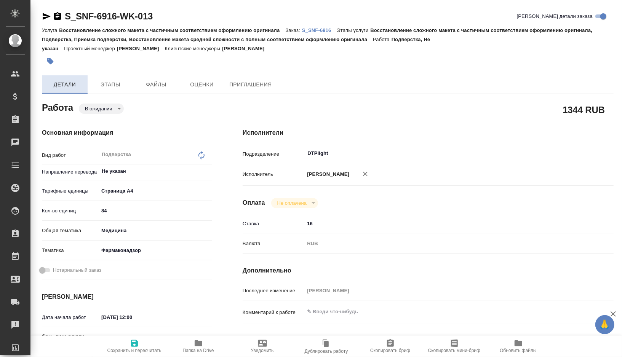
type textarea "x"
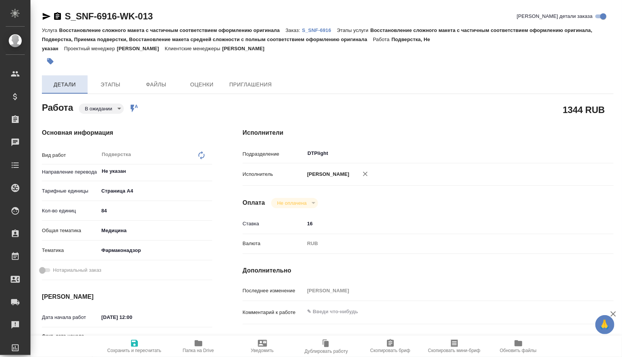
type textarea "x"
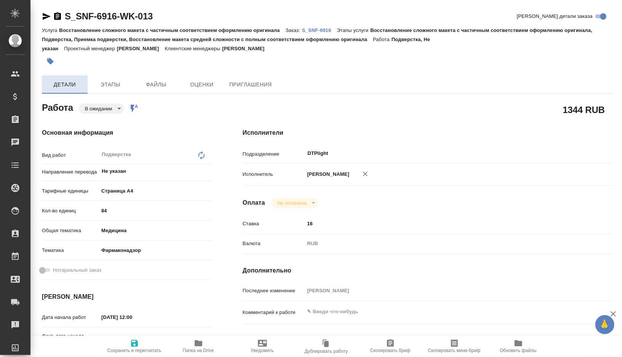
type textarea "x"
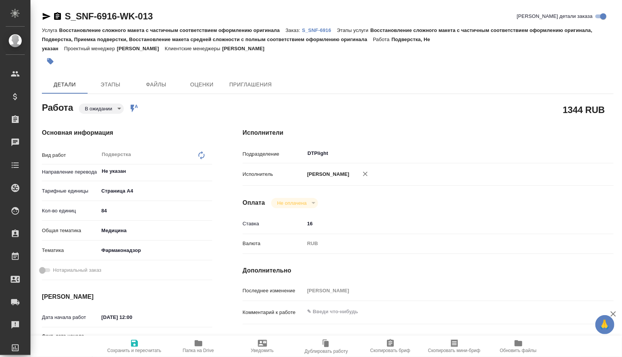
click at [199, 351] on span "Папка на Drive" at bounding box center [198, 350] width 31 height 5
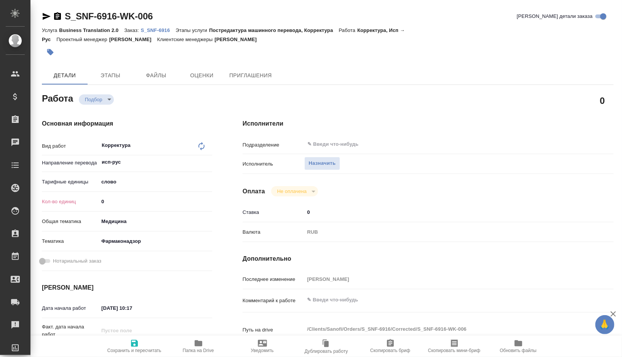
type textarea "x"
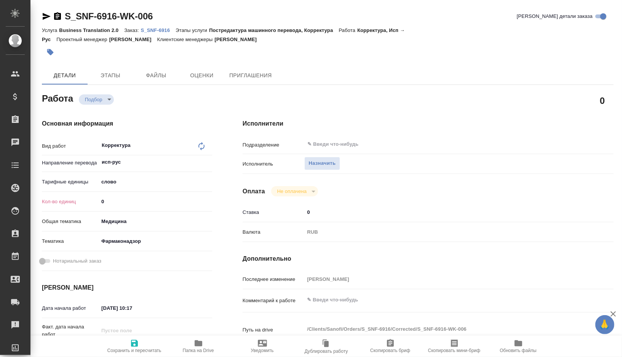
type textarea "x"
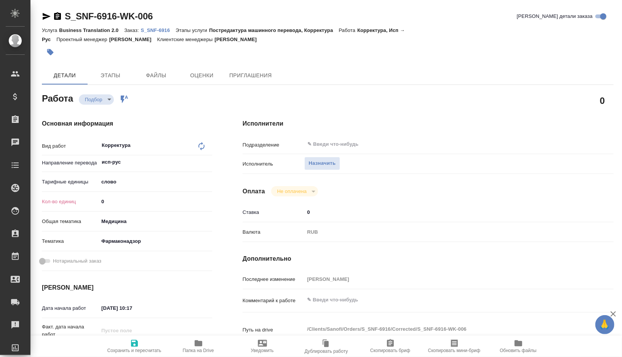
type textarea "x"
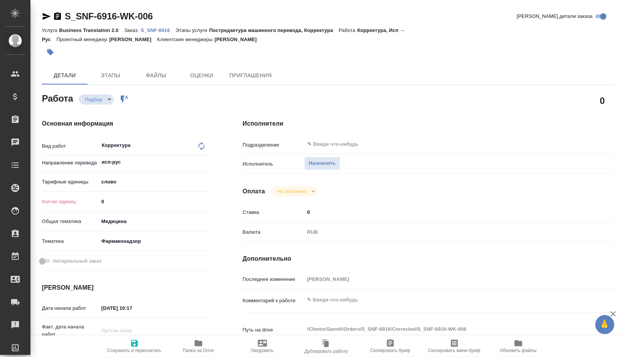
type textarea "x"
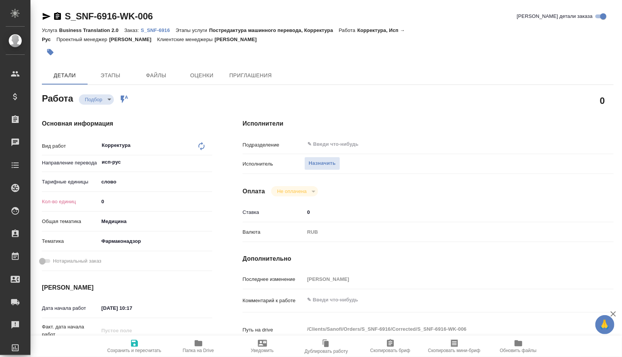
type textarea "x"
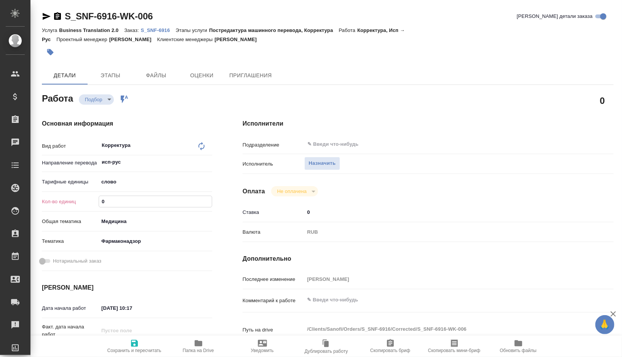
click at [115, 206] on input "0" at bounding box center [155, 201] width 113 height 11
type textarea "x"
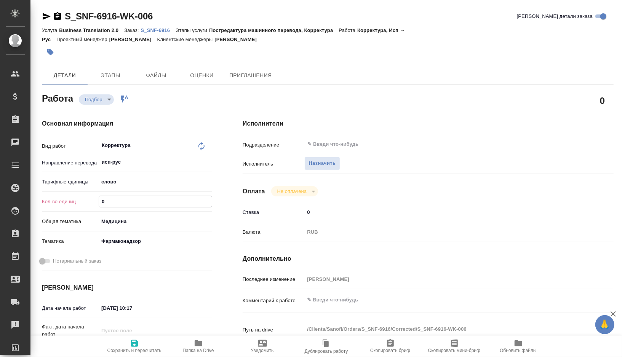
type textarea "x"
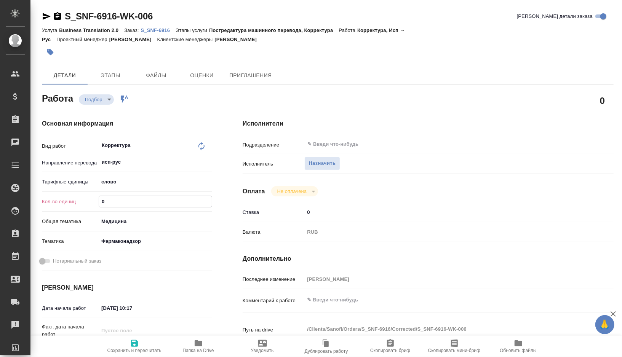
type textarea "x"
paste input "1546.8"
type textarea "x"
type input "1546.8"
type textarea "x"
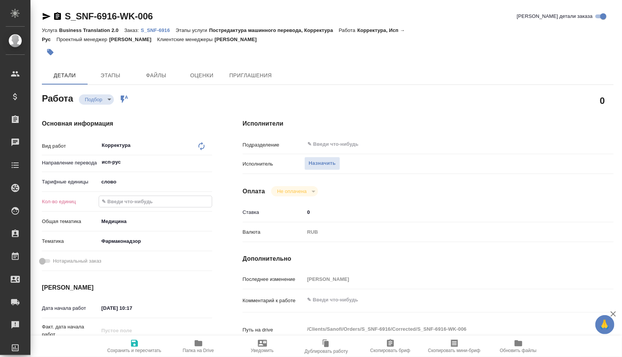
type textarea "x"
type input "1546.8"
type textarea "x"
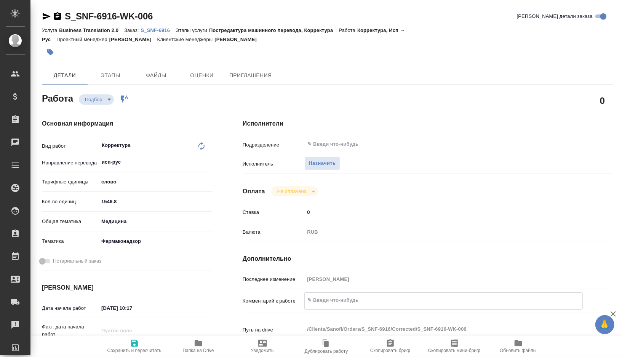
click at [328, 305] on textarea at bounding box center [444, 300] width 278 height 13
paste textarea "только 2 файла: 1) ADS_2024_16971_MEXICO_GMP_ORIGINAL 2) 1.6.2 ML_MEXICO в исхо…"
type textarea "x"
type textarea "только 2 файла: 1) ADS_2024_16971_MEXICO_GMP_ORIGINAL 2) 1.6.2 ML_MEXICO в исхо…"
type textarea "x"
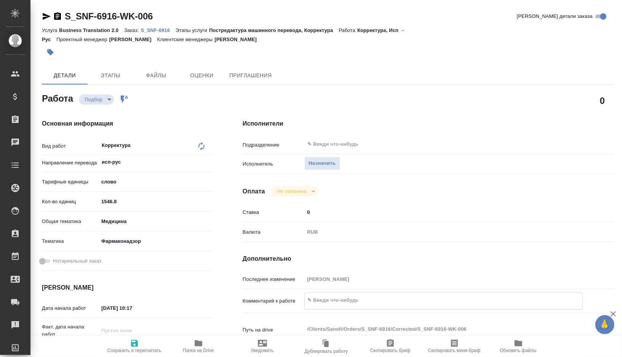
type textarea "x"
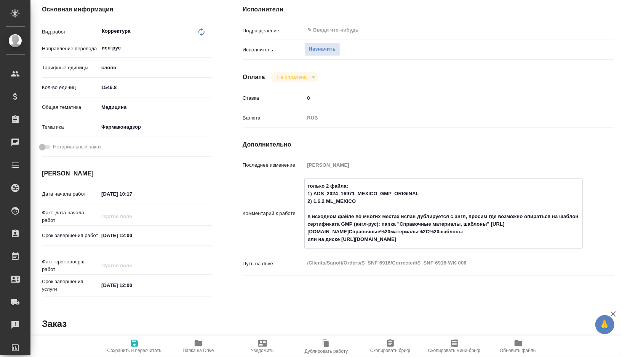
scroll to position [116, 0]
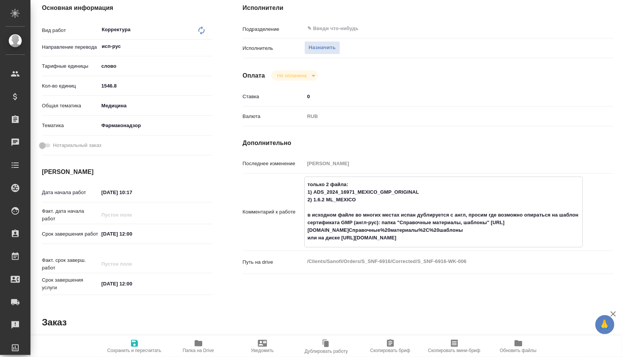
click at [307, 215] on textarea "только 2 файла: 1) ADS_2024_16971_MEXICO_GMP_ORIGINAL 2) 1.6.2 ML_MEXICO в исхо…" at bounding box center [444, 211] width 278 height 66
type textarea "x"
type textarea "только 2 файла: 1) ADS_2024_16971_MEXICO_GMP_ORIGINAL 2) 1.6.2 ML_MEXICO Тв исх…"
type textarea "x"
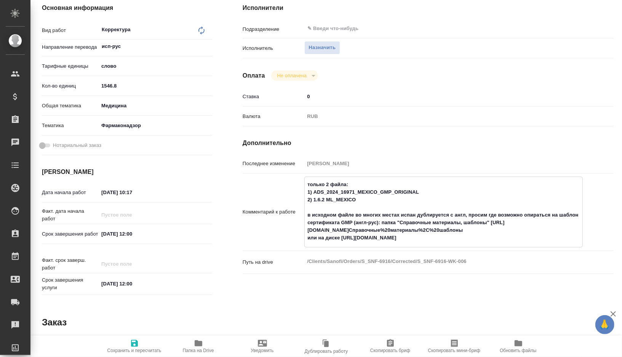
type textarea "x"
type textarea "только 2 файла: 1) ADS_2024_16971_MEXICO_GMP_ORIGINAL 2) 1.6.2 ML_MEXICO ТЗв ис…"
type textarea "x"
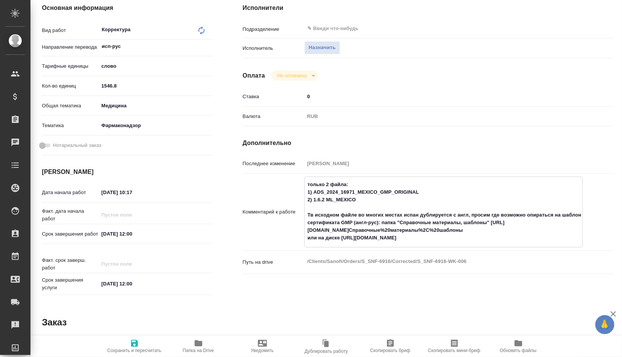
type textarea "x"
type textarea "только 2 файла: 1) ADS_2024_16971_MEXICO_GMP_ORIGINAL 2) 1.6.2 ML_MEXICO ТЗ в и…"
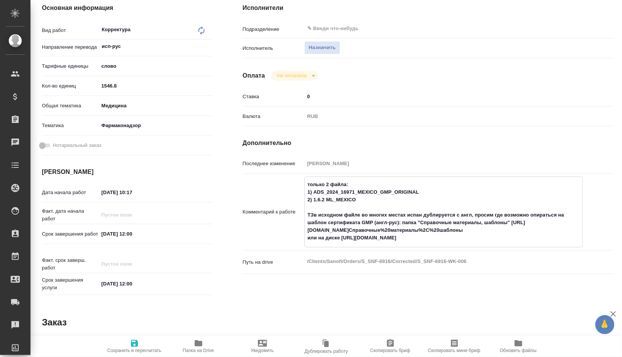
type textarea "x"
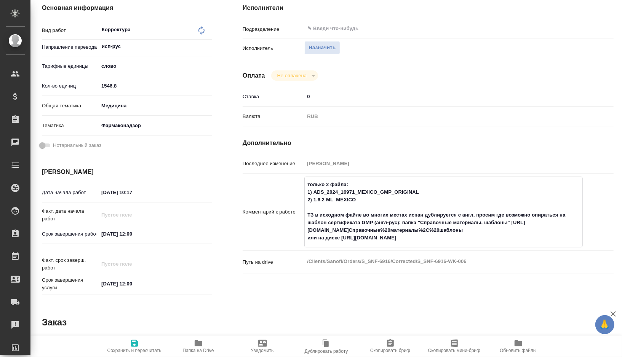
type textarea "только 2 файла: 1) ADS_2024_16971_MEXICO_GMP_ORIGINAL 2) 1.6.2 ML_MEXICO ТЗ дв …"
type textarea "x"
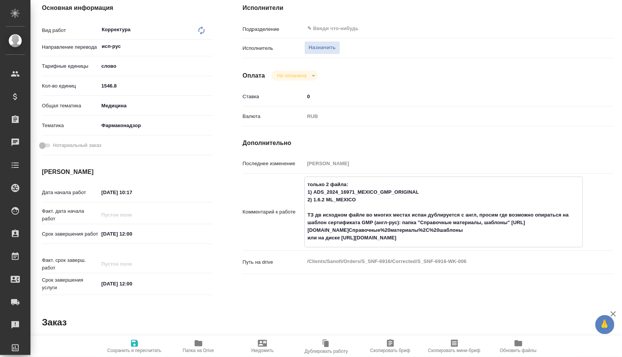
type textarea "x"
type textarea "только 2 файла: 1) ADS_2024_16971_MEXICO_GMP_ORIGINAL 2) 1.6.2 ML_MEXICO ТЗ длв…"
type textarea "x"
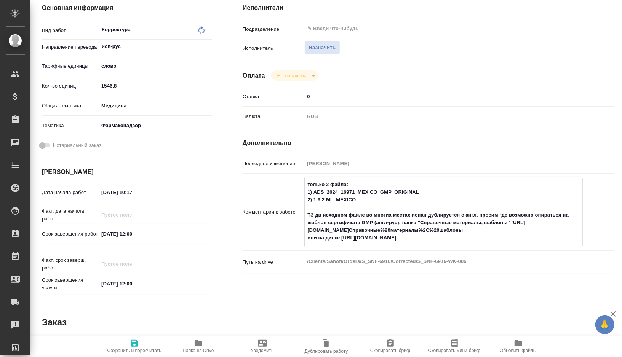
type textarea "x"
type textarea "только 2 файла: 1) ADS_2024_16971_MEXICO_GMP_ORIGINAL 2) 1.6.2 ML_MEXICO ТЗ для…"
type textarea "x"
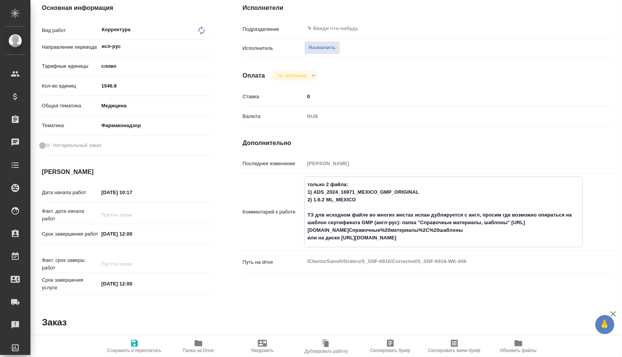
type textarea "x"
type textarea "только 2 файла: 1) ADS_2024_16971_MEXICO_GMP_ORIGINAL 2) 1.6.2 ML_MEXICO ТЗ для…"
type textarea "x"
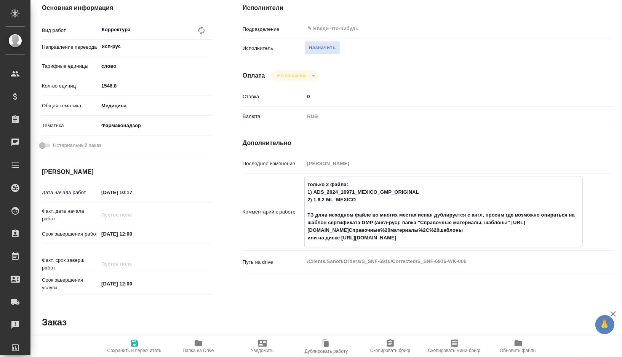
type textarea "x"
type textarea "только 2 файла: 1) ADS_2024_16971_MEXICO_GMP_ORIGINAL 2) 1.6.2 ML_MEXICO ТЗ для…"
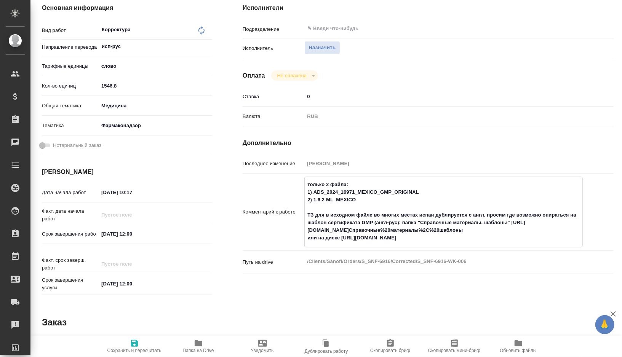
type textarea "x"
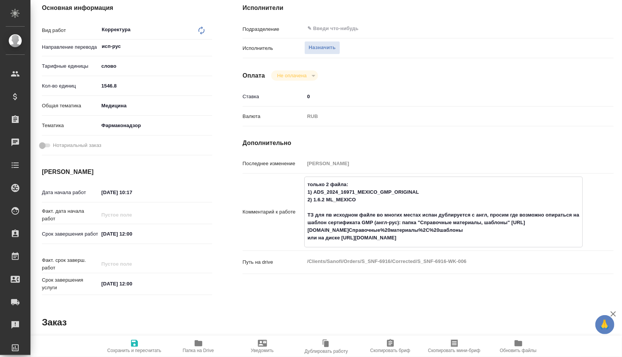
type textarea "только 2 файла: 1) ADS_2024_16971_MEXICO_GMP_ORIGINAL 2) 1.6.2 ML_MEXICO ТЗ для…"
type textarea "x"
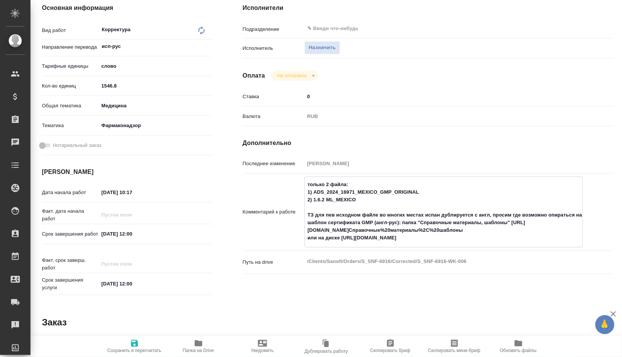
type textarea "x"
type textarea "только 2 файла: 1) ADS_2024_16971_MEXICO_GMP_ORIGINAL 2) 1.6.2 ML_MEXICO ТЗ для…"
type textarea "x"
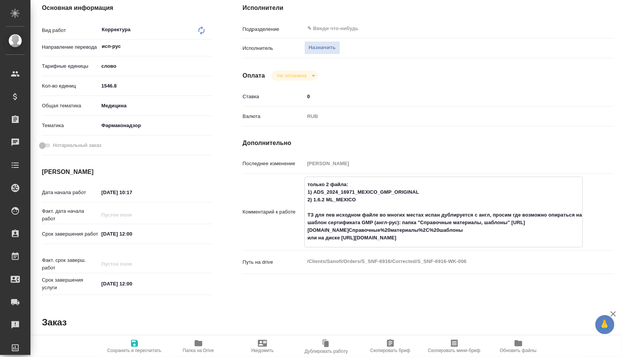
type textarea "x"
type textarea "только 2 файла: 1) ADS_2024_16971_MEXICO_GMP_ORIGINAL 2) 1.6.2 ML_MEXICO ТЗ для…"
type textarea "x"
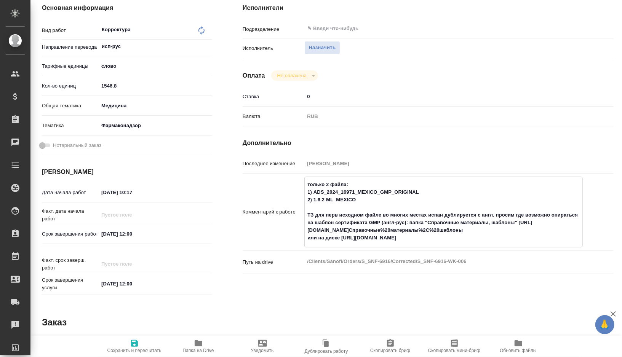
type textarea "x"
type textarea "только 2 файла: 1) ADS_2024_16971_MEXICO_GMP_ORIGINAL 2) 1.6.2 ML_MEXICO ТЗ для…"
type textarea "x"
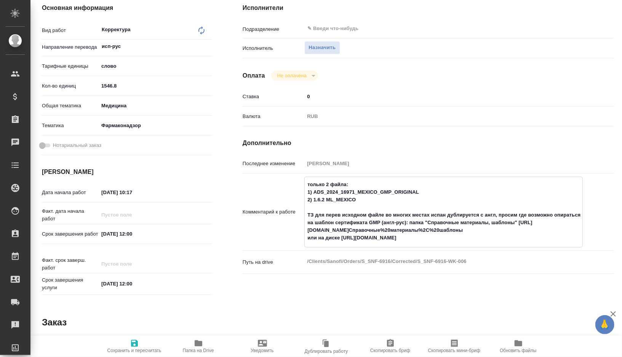
type textarea "x"
type textarea "только 2 файла: 1) ADS_2024_16971_MEXICO_GMP_ORIGINAL 2) 1.6.2 ML_MEXICO ТЗ для…"
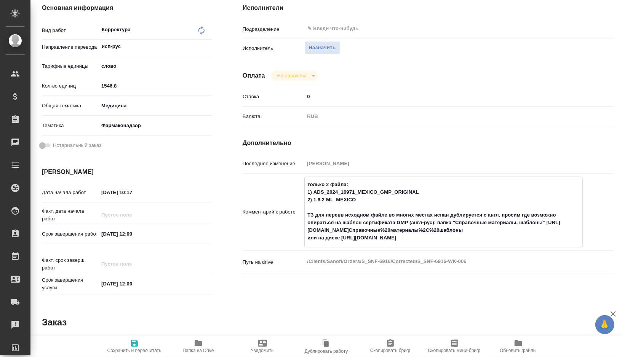
type textarea "x"
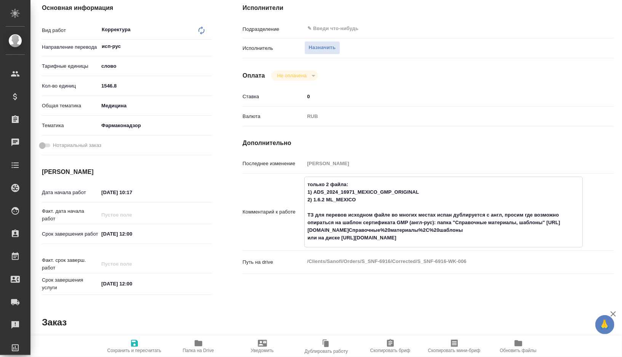
type textarea "только 2 файла: 1) ADS_2024_16971_MEXICO_GMP_ORIGINAL 2) 1.6.2 ML_MEXICO ТЗ для…"
type textarea "x"
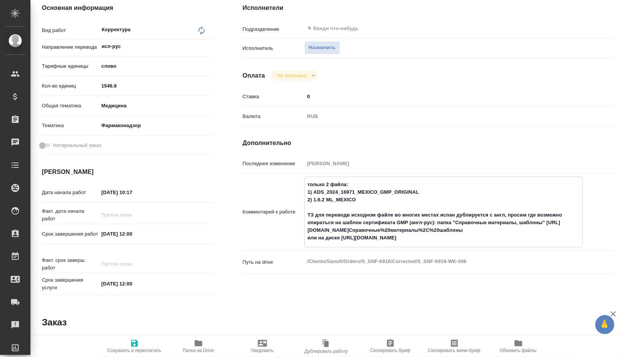
type textarea "x"
type textarea "только 2 файла: 1) ADS_2024_16971_MEXICO_GMP_ORIGINAL 2) 1.6.2 ML_MEXICO ТЗ для…"
type textarea "x"
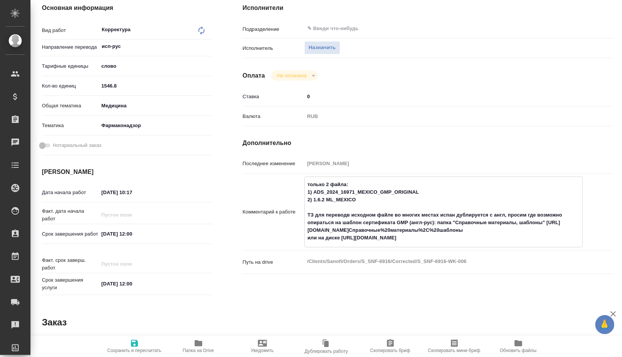
type textarea "x"
type textarea "только 2 файла: 1) ADS_2024_16971_MEXICO_GMP_ORIGINAL 2) 1.6.2 ML_MEXICO ТЗ для…"
type textarea "x"
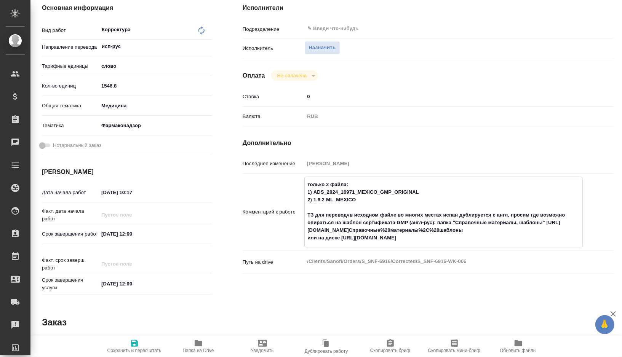
type textarea "x"
type textarea "только 2 файла: 1) ADS_2024_16971_MEXICO_GMP_ORIGINAL 2) 1.6.2 ML_MEXICO ТЗ для…"
type textarea "x"
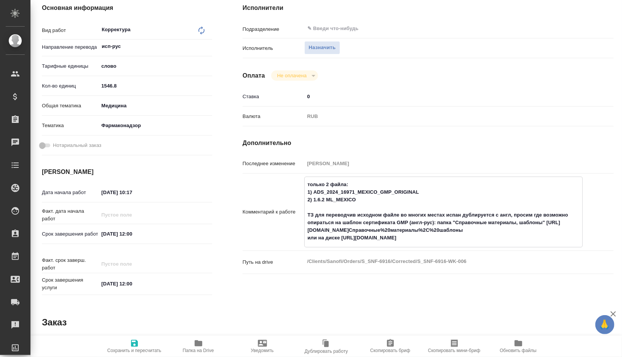
type textarea "x"
type textarea "только 2 файла: 1) ADS_2024_16971_MEXICO_GMP_ORIGINAL 2) 1.6.2 ML_MEXICO ТЗ для…"
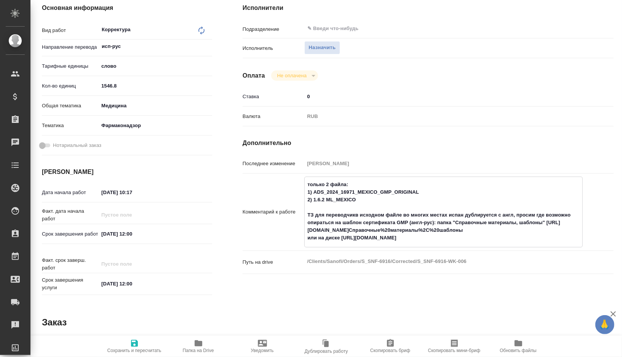
type textarea "x"
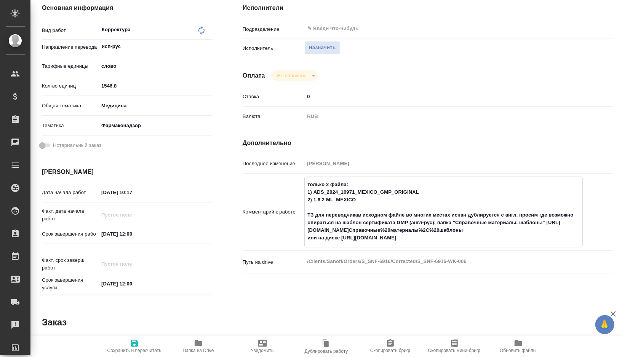
type textarea "только 2 файла: 1) ADS_2024_16971_MEXICO_GMP_ORIGINAL 2) 1.6.2 ML_MEXICO ТЗ для…"
type textarea "x"
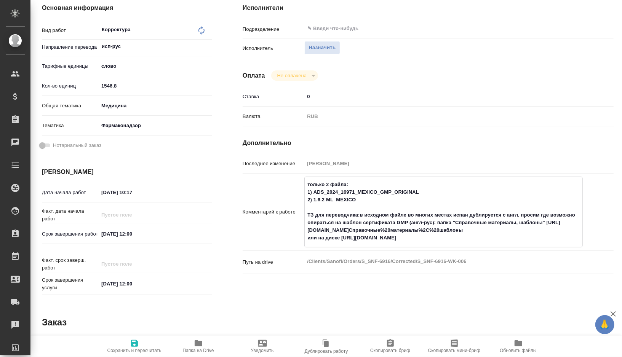
type textarea "только 2 файла: 1) ADS_2024_16971_MEXICO_GMP_ORIGINAL 2) 1.6.2 ML_MEXICO ТЗ для…"
type textarea "x"
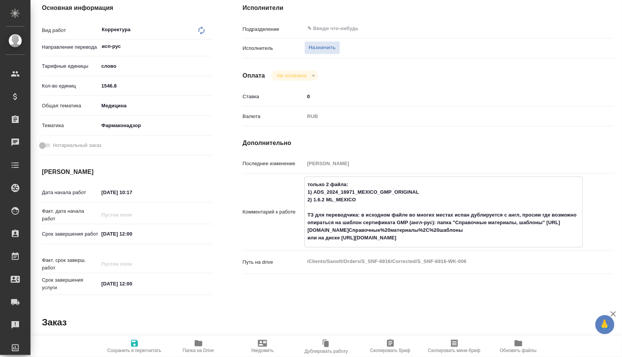
type textarea "x"
type textarea "только 2 файла: 1) ADS_2024_16971_MEXICO_GMP_ORIGINAL 2) 1.6.2 ML_MEXICO ТЗ для…"
type textarea "x"
click at [106, 234] on input "[DATE] 12:00" at bounding box center [132, 234] width 67 height 11
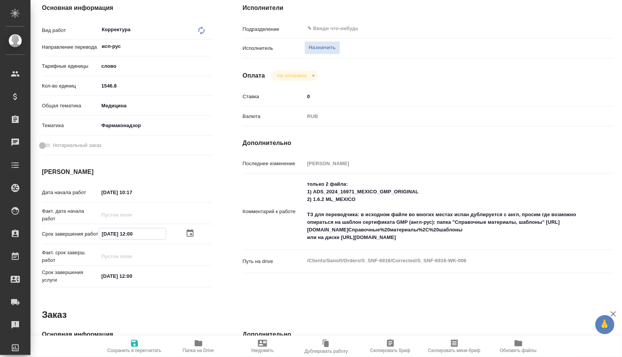
type input "11.02.0251 20:0_"
type textarea "x"
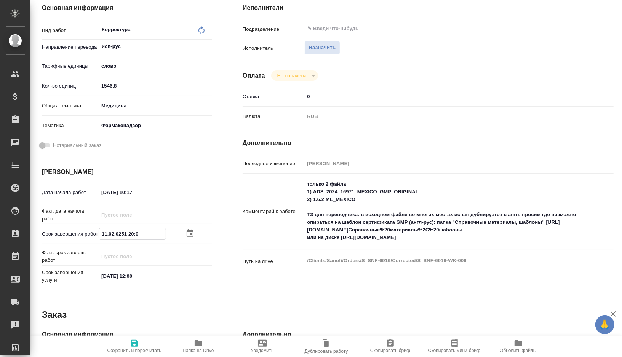
type textarea "x"
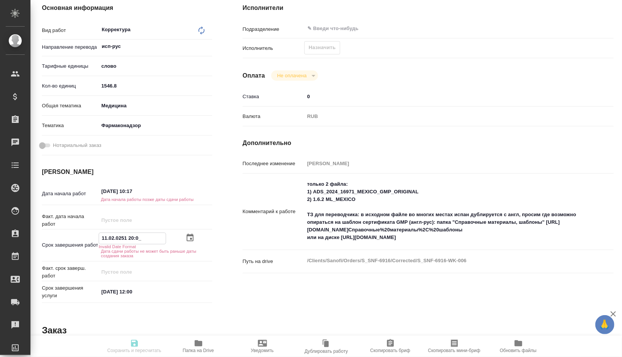
type textarea "x"
type input "14.10.2025 12:00"
type textarea "x"
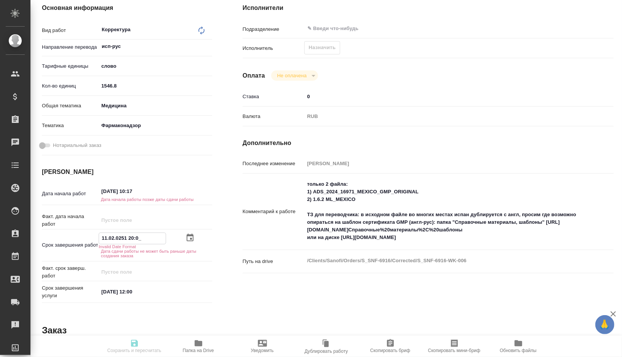
type textarea "x"
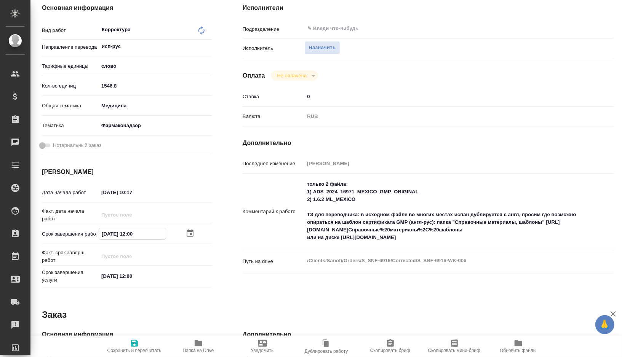
type input "14.10.2025 12:00"
click at [149, 192] on input "25.09.2025 10:17" at bounding box center [132, 192] width 67 height 11
type input "25.09.2025 10:1_"
type textarea "x"
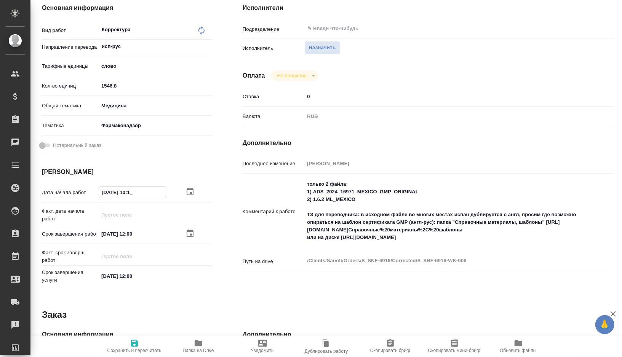
type textarea "x"
type input "25.09.2025 10:__"
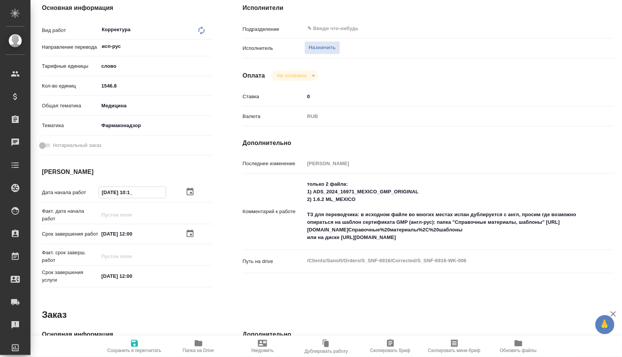
type textarea "x"
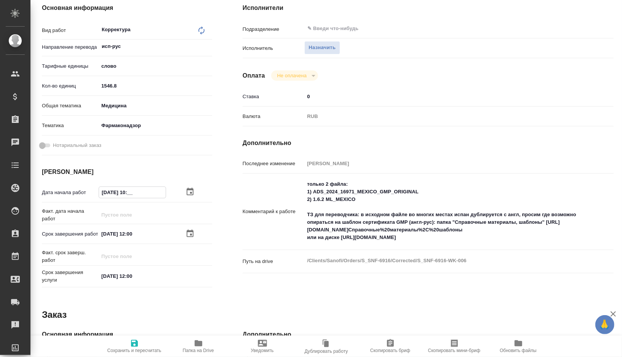
type input "25.09.2025 1_:__"
type textarea "x"
click at [114, 193] on input "25.09.2025 18:00" at bounding box center [132, 192] width 67 height 11
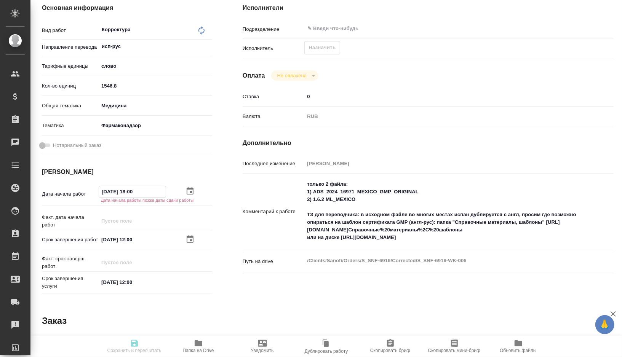
click at [104, 189] on input "25.10.2025 18:00" at bounding box center [132, 191] width 67 height 11
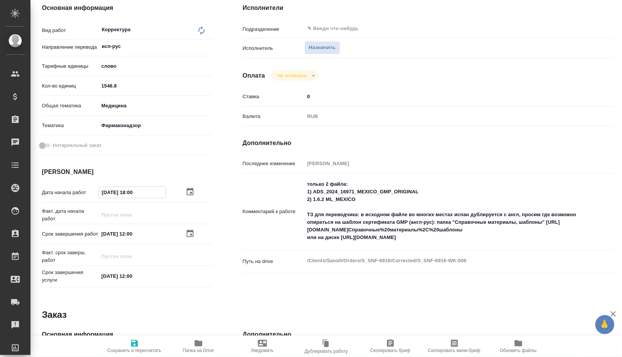
click at [133, 235] on input "14.10.2025 12:00" at bounding box center [132, 234] width 67 height 11
click at [145, 348] on span "Сохранить и пересчитать" at bounding box center [134, 350] width 54 height 5
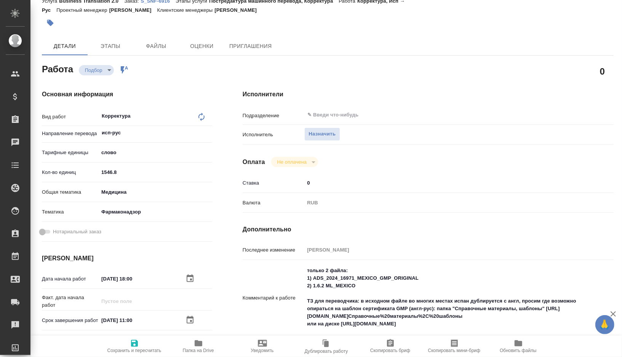
scroll to position [27, 0]
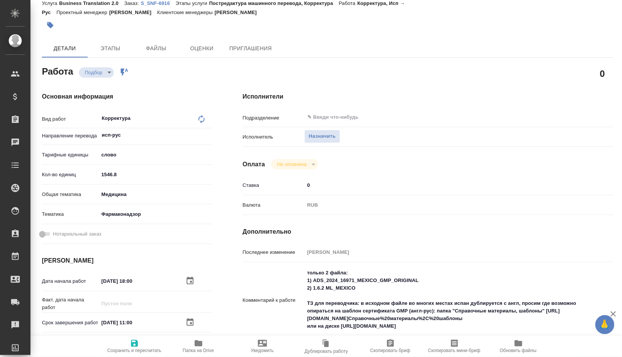
click at [457, 341] on icon "button" at bounding box center [454, 344] width 7 height 8
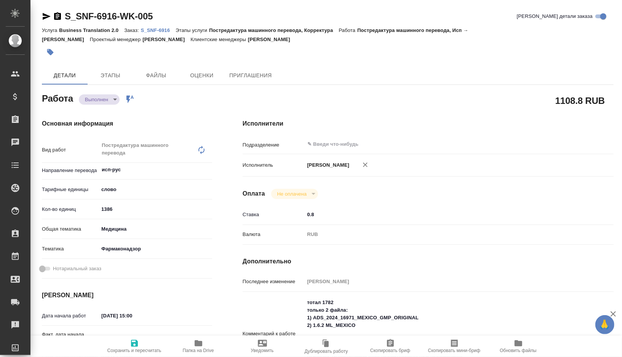
type textarea "x"
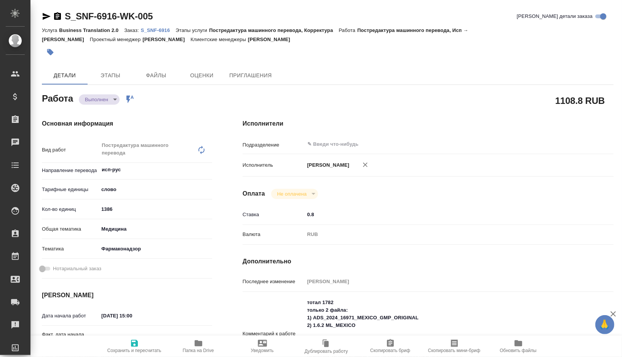
type textarea "x"
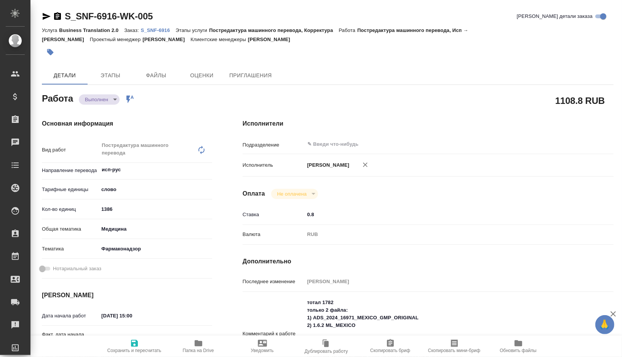
type textarea "x"
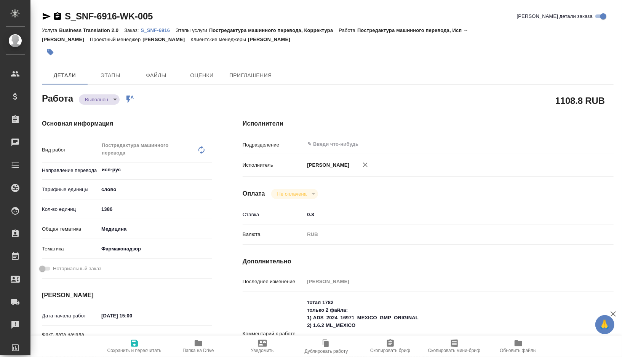
type textarea "x"
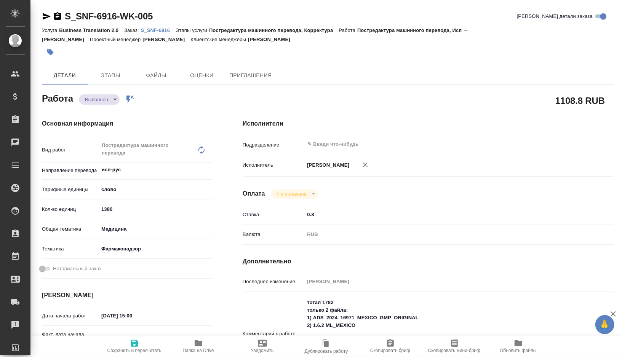
type textarea "x"
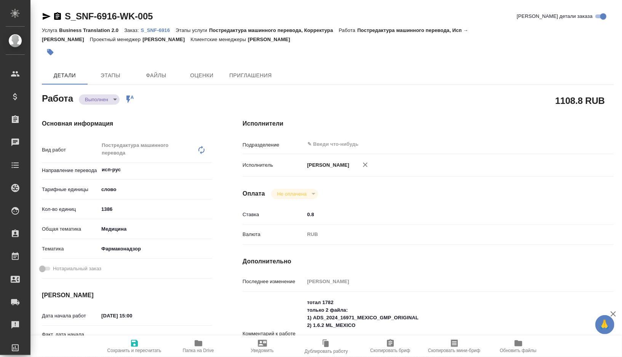
type textarea "x"
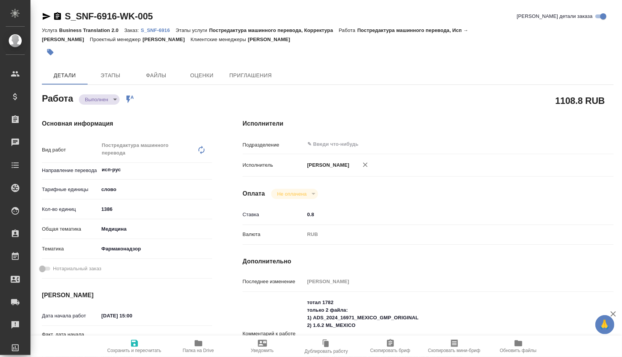
type textarea "x"
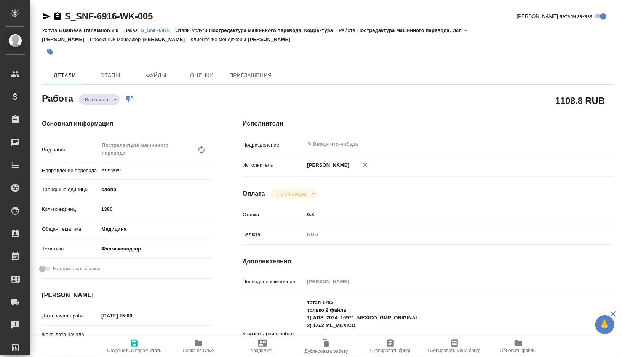
type textarea "x"
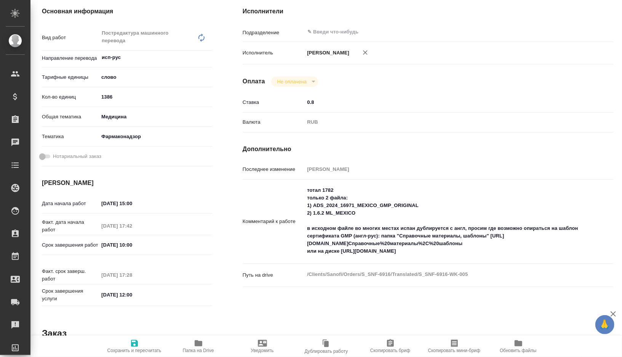
scroll to position [114, 0]
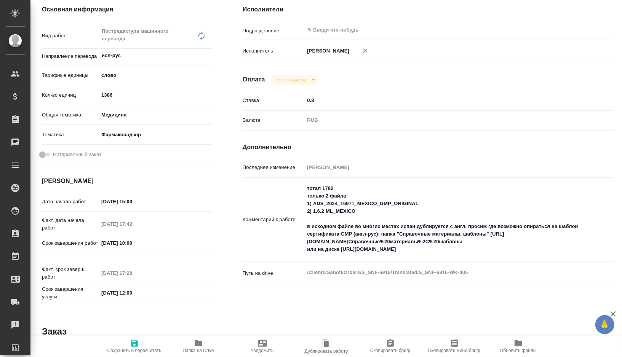
click at [316, 202] on textarea "тотал 1782 только 2 файла: 1) ADS_2024_16971_MEXICO_GMP_ORIGINAL 2) 1.6.2 ML_ME…" at bounding box center [443, 219] width 279 height 74
drag, startPoint x: 316, startPoint y: 202, endPoint x: 449, endPoint y: 256, distance: 143.9
click at [449, 256] on textarea "тотал 1782 только 2 файла: 1) ADS_2024_16971_MEXICO_GMP_ORIGINAL 2) 1.6.2 ML_ME…" at bounding box center [444, 220] width 278 height 74
type textarea "x"
